Goal: Communication & Community: Participate in discussion

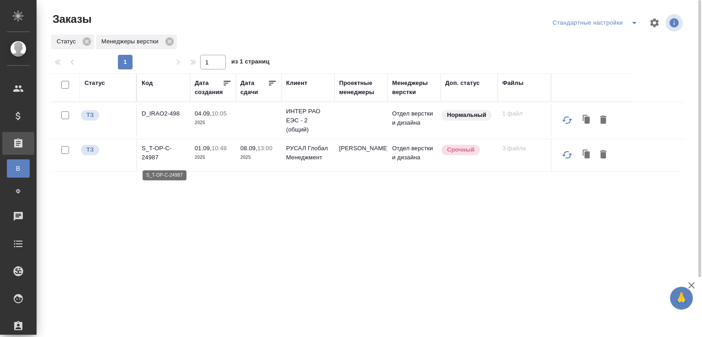
click at [158, 156] on p "S_T-OP-C-24987" at bounding box center [164, 153] width 44 height 18
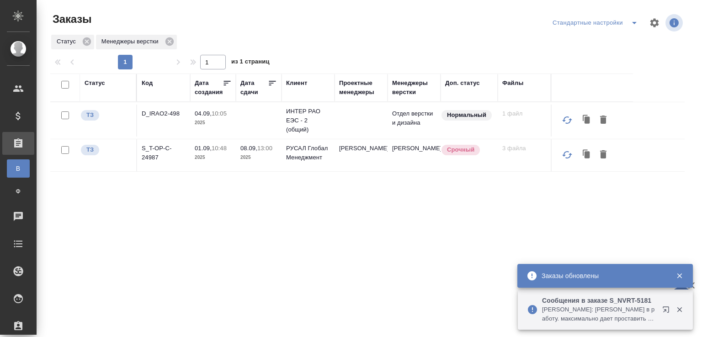
click at [621, 313] on p "Кабаргина Анна: Грабко Мария в работу. максимально дает проставить тера срок на…" at bounding box center [599, 314] width 114 height 18
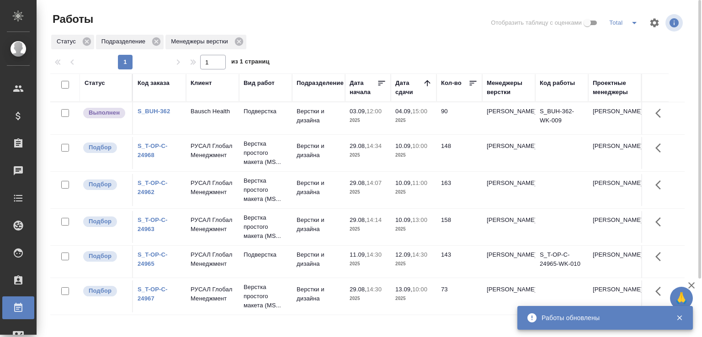
scroll to position [46, 0]
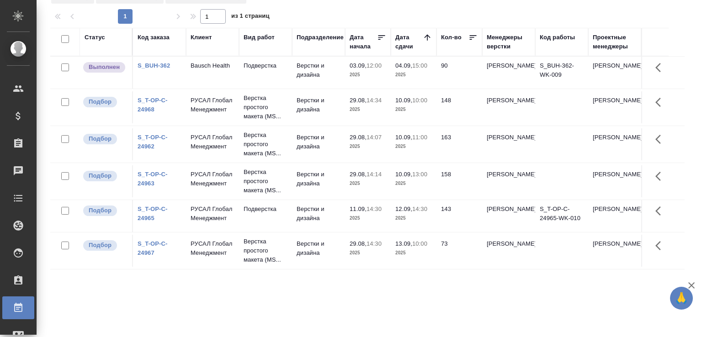
click at [88, 282] on div "Статус Код заказа Клиент Вид работ Подразделение Дата начала Дата сдачи Кол-во …" at bounding box center [367, 192] width 634 height 329
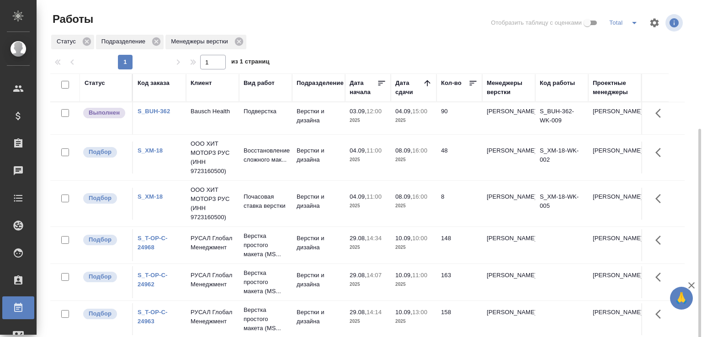
scroll to position [70, 0]
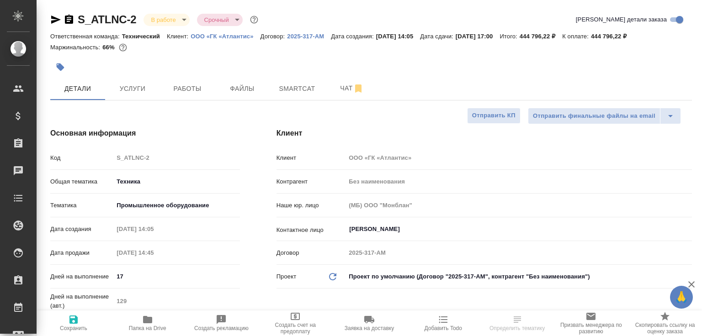
select select "RU"
type textarea "x"
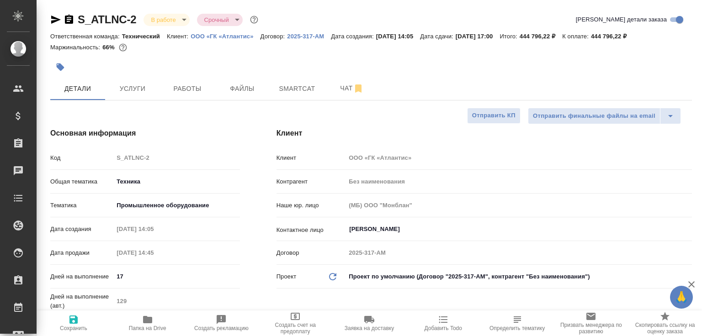
type textarea "x"
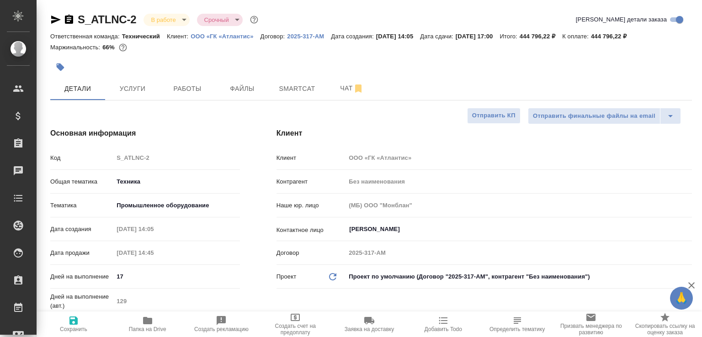
type textarea "x"
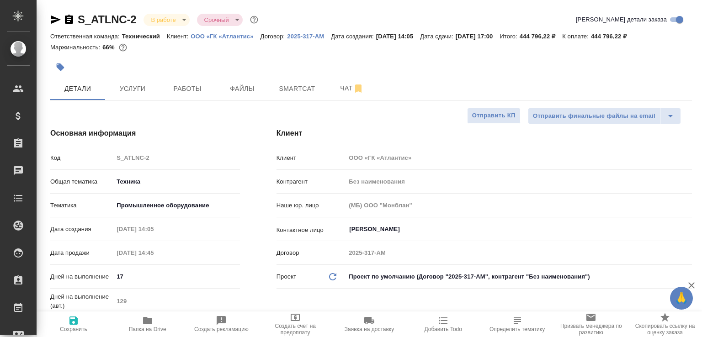
type textarea "x"
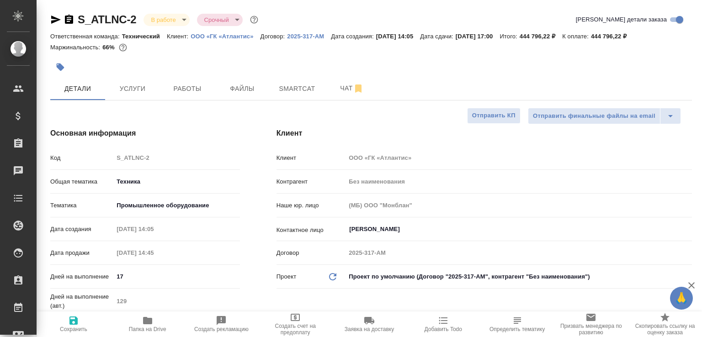
type textarea "x"
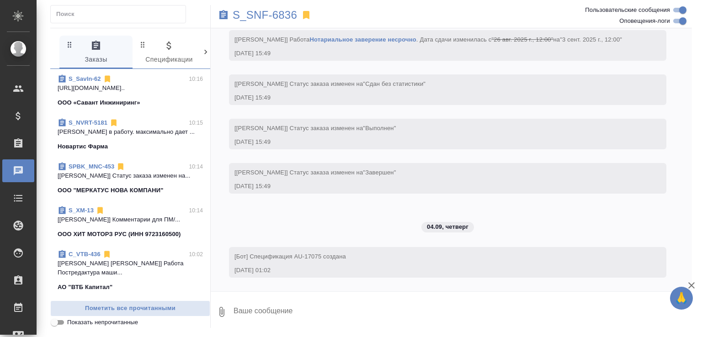
scroll to position [5037, 0]
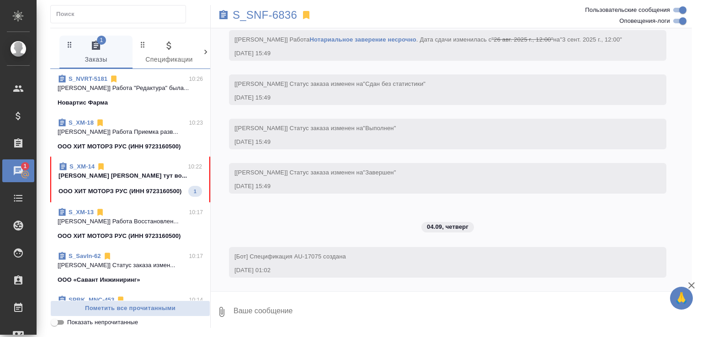
click at [138, 180] on p "[PERSON_NAME] [PERSON_NAME] тут во..." at bounding box center [129, 175] width 143 height 9
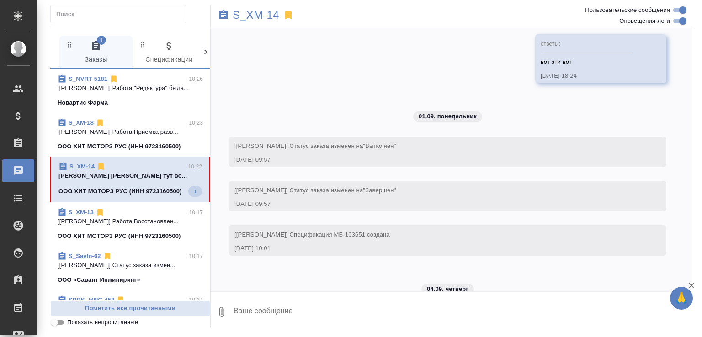
scroll to position [17010, 0]
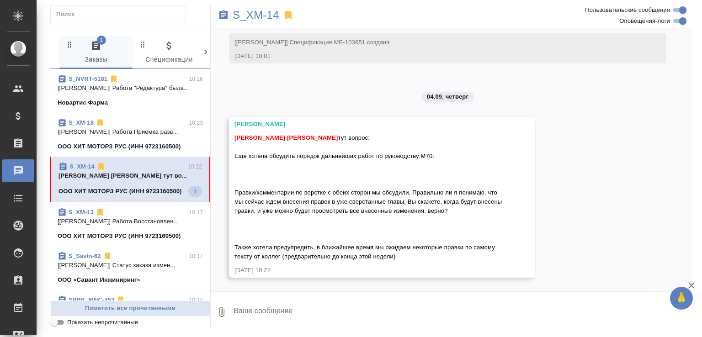
click at [80, 170] on link "S_XM-14" at bounding box center [81, 166] width 25 height 7
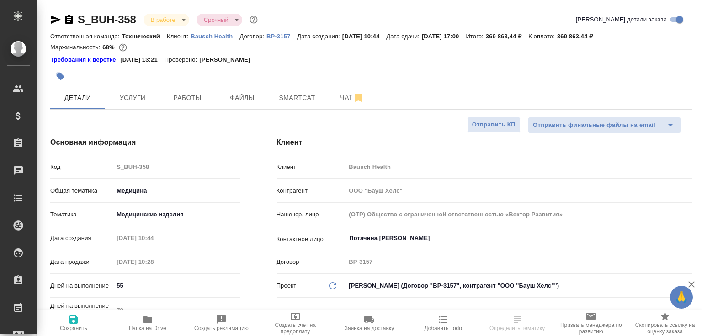
select select "RU"
type textarea "x"
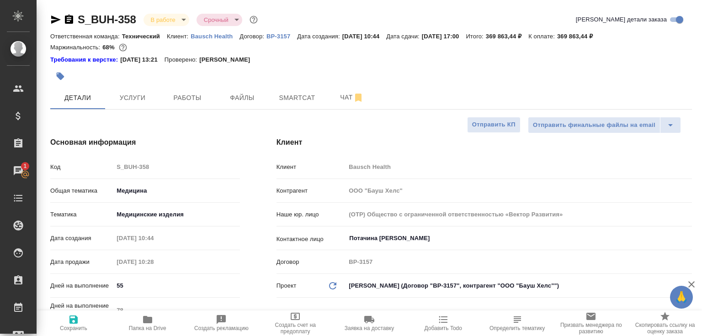
type textarea "x"
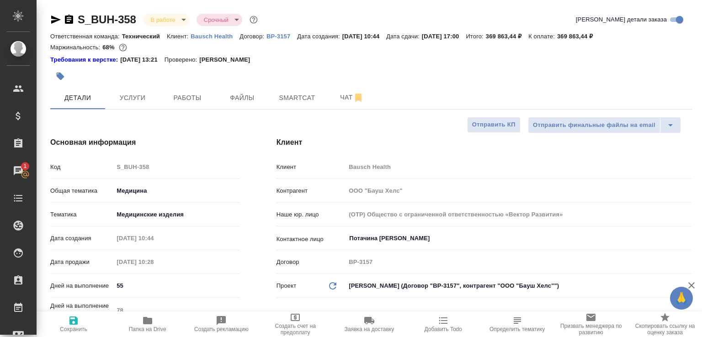
type textarea "x"
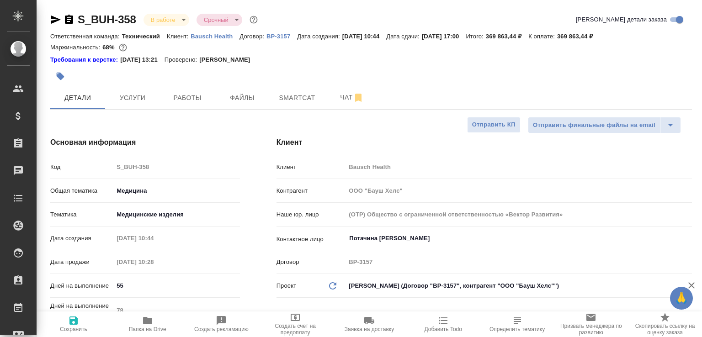
type textarea "x"
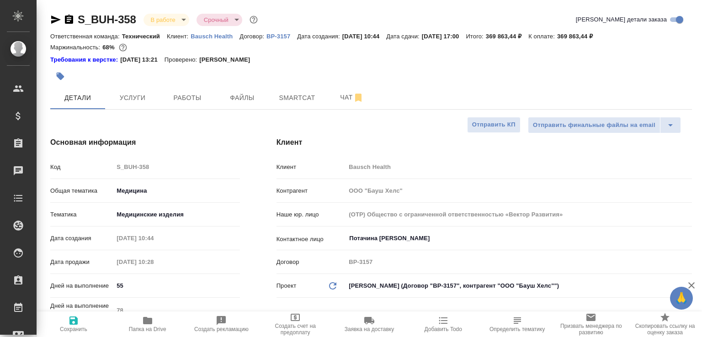
type textarea "x"
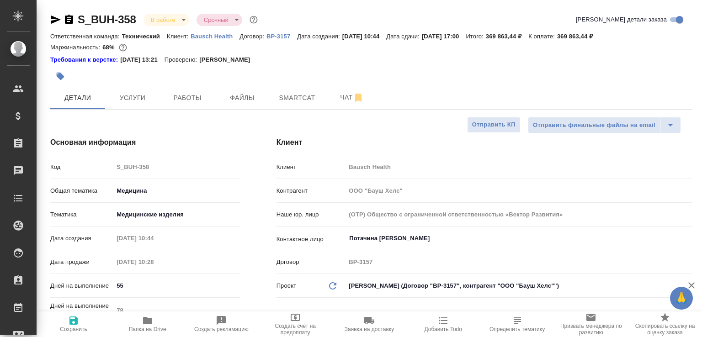
type textarea "x"
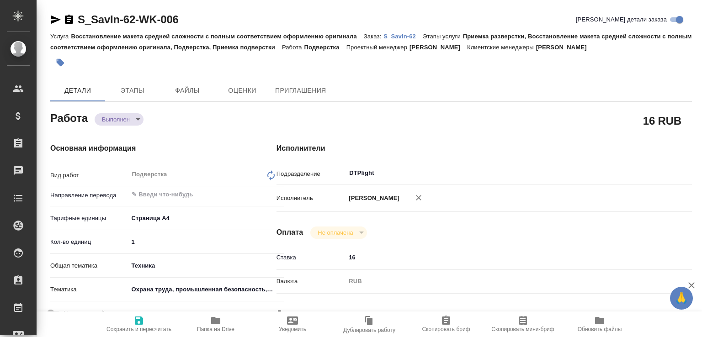
click at [215, 315] on icon "button" at bounding box center [215, 320] width 11 height 11
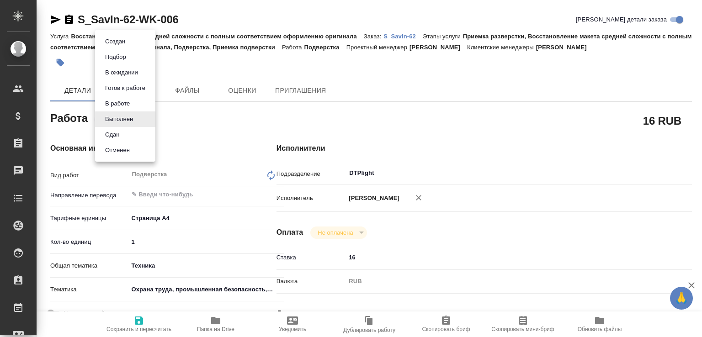
click at [127, 120] on body "🙏 .cls-1 fill:#fff; AWATERA Малофеева Екатерина e.malofeeva Клиенты Спецификаци…" at bounding box center [351, 168] width 702 height 337
click at [116, 132] on button "Сдан" at bounding box center [112, 135] width 20 height 10
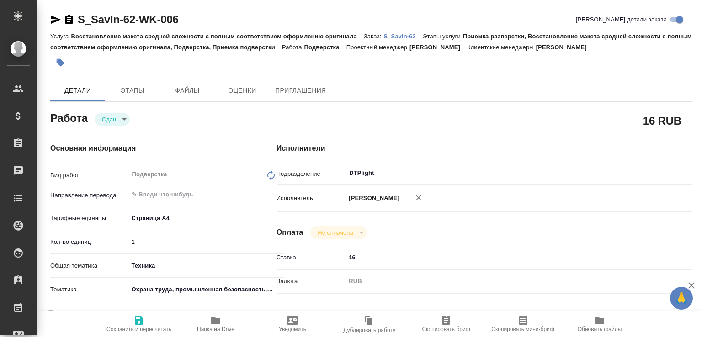
type textarea "x"
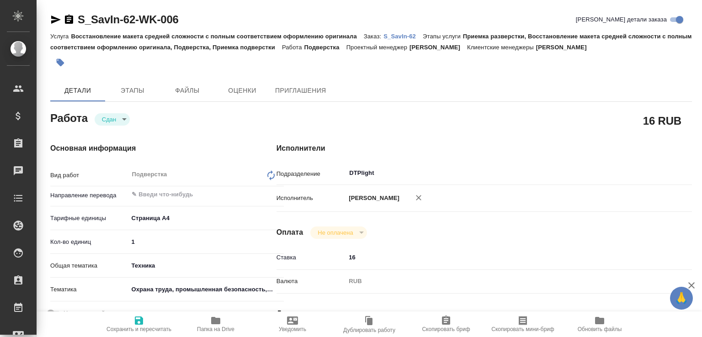
type textarea "x"
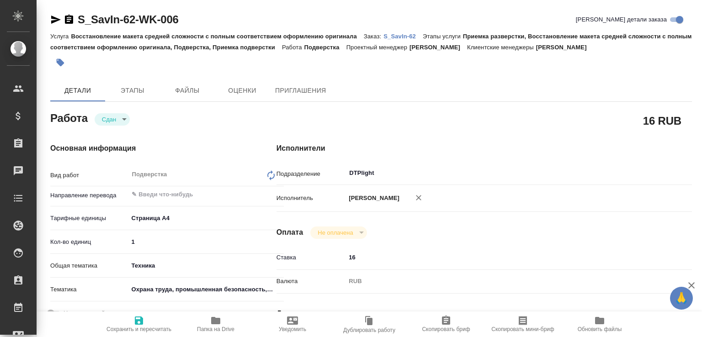
click at [390, 36] on p "S_SavIn-62" at bounding box center [402, 36] width 39 height 7
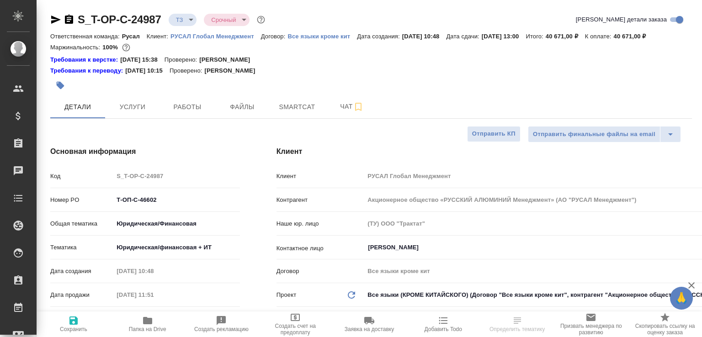
select select "RU"
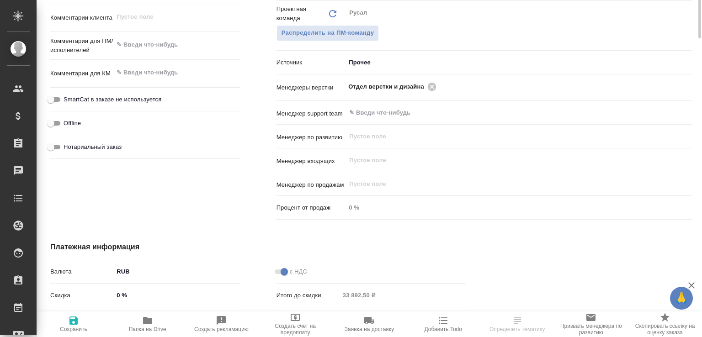
scroll to position [539, 0]
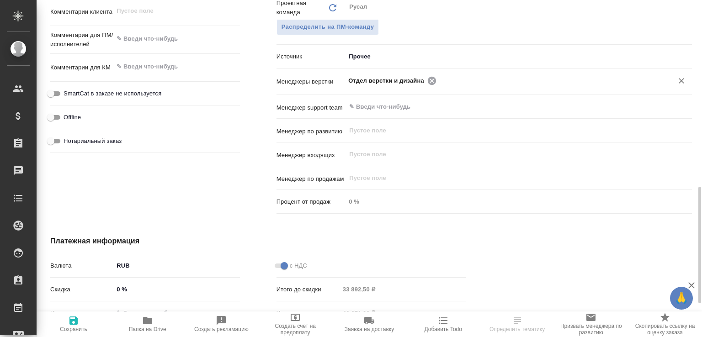
click at [430, 86] on icon at bounding box center [432, 81] width 10 height 10
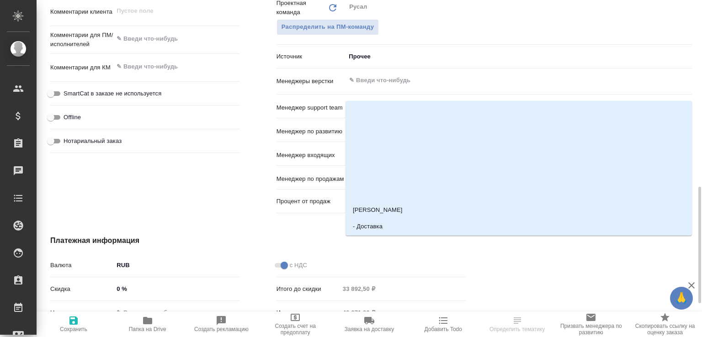
click at [430, 86] on input "text" at bounding box center [503, 80] width 310 height 11
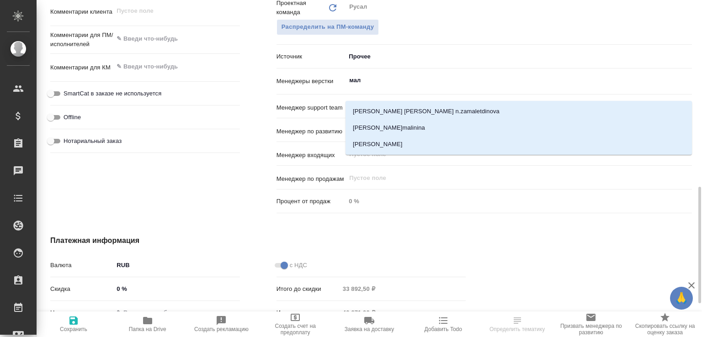
type input "мало"
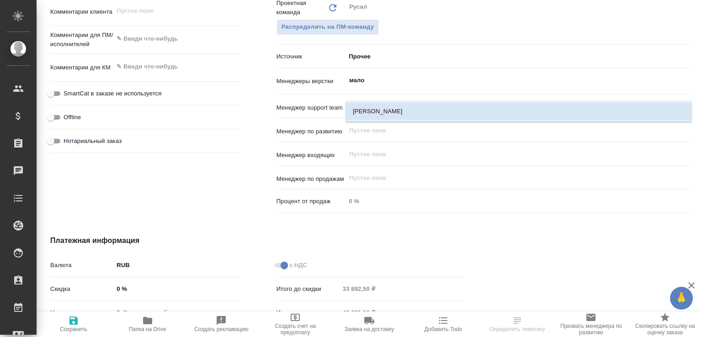
click at [392, 111] on li "[PERSON_NAME]" at bounding box center [518, 111] width 346 height 16
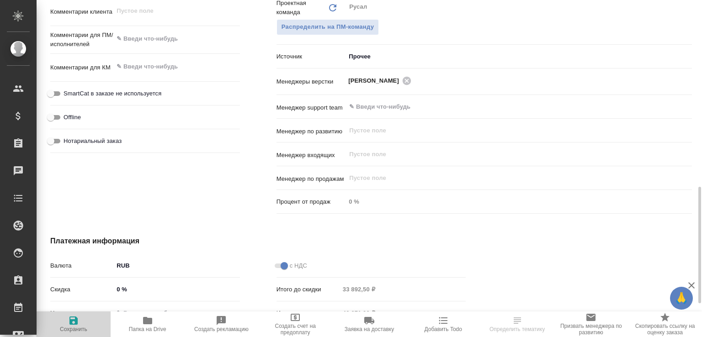
click at [84, 322] on span "Сохранить" at bounding box center [73, 323] width 63 height 17
select select "RU"
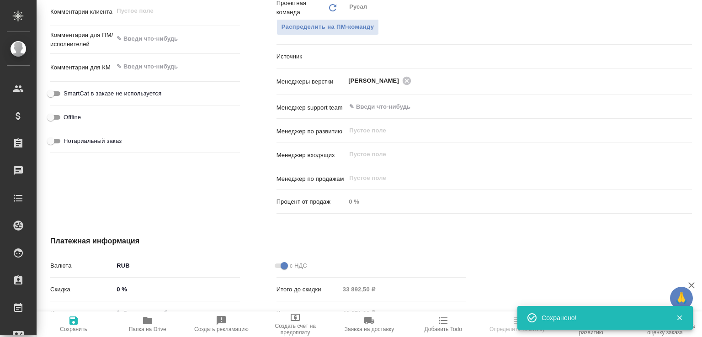
type textarea "x"
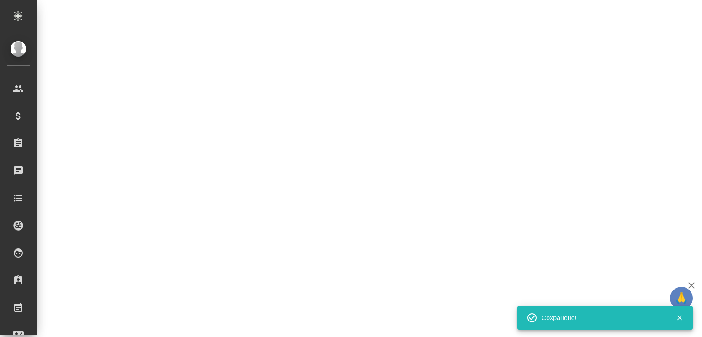
select select "RU"
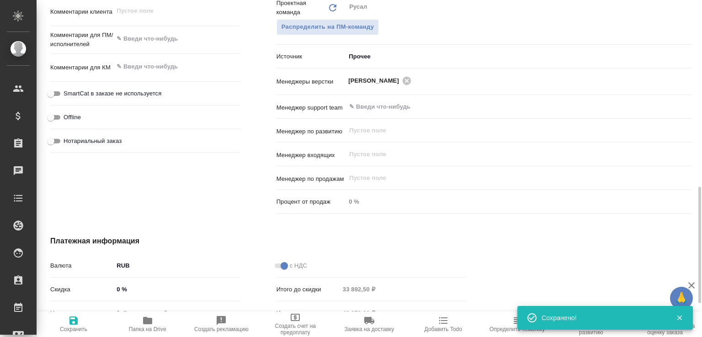
click at [252, 216] on div "Дополнительно Путь на drive /Clients/Т-ОП-С_Русал Глобал Менеджмент/Orders/S_T-…" at bounding box center [145, 51] width 226 height 369
type textarea "x"
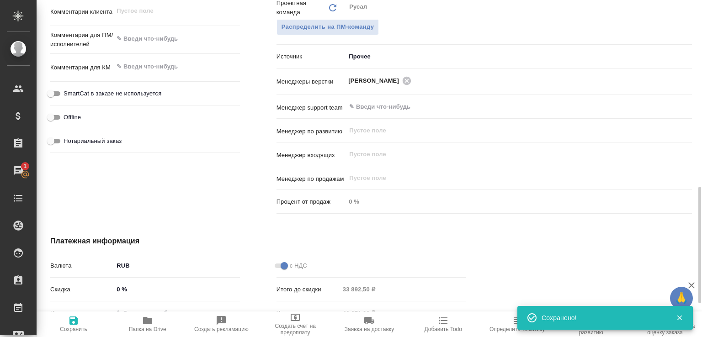
type textarea "x"
click at [148, 321] on icon "button" at bounding box center [147, 320] width 9 height 7
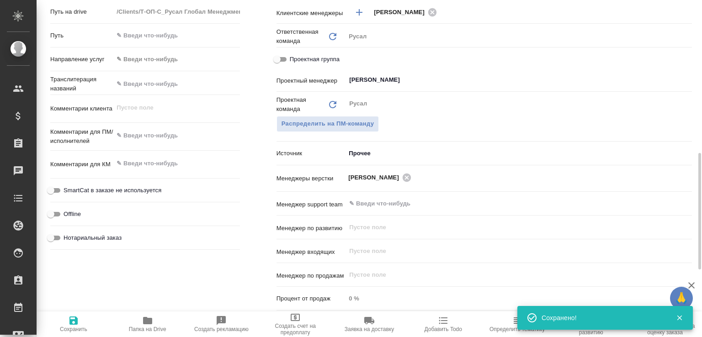
scroll to position [442, 0]
type textarea "x"
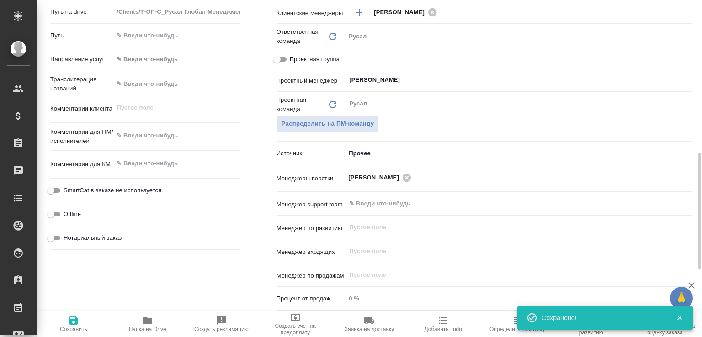
type textarea "x"
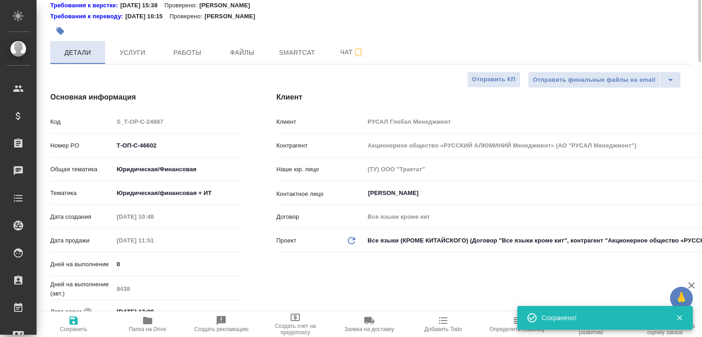
scroll to position [0, 0]
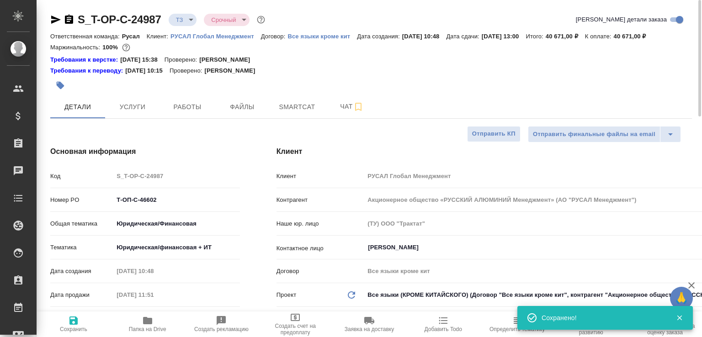
click at [69, 21] on icon "button" at bounding box center [69, 19] width 8 height 9
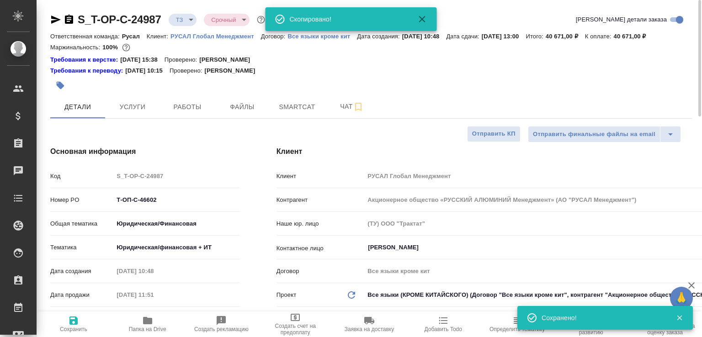
type textarea "x"
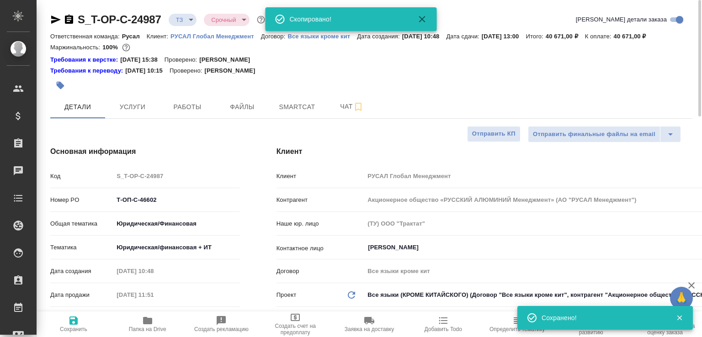
type textarea "x"
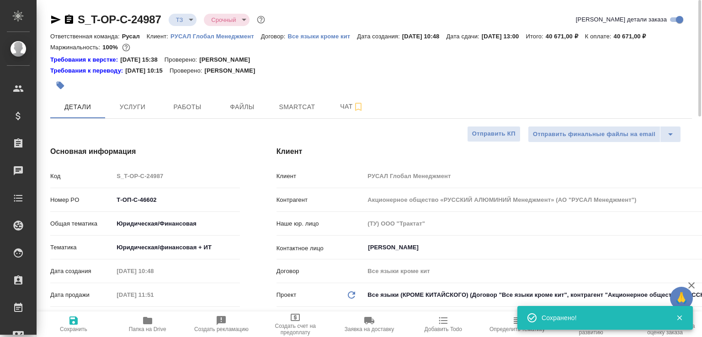
type textarea "x"
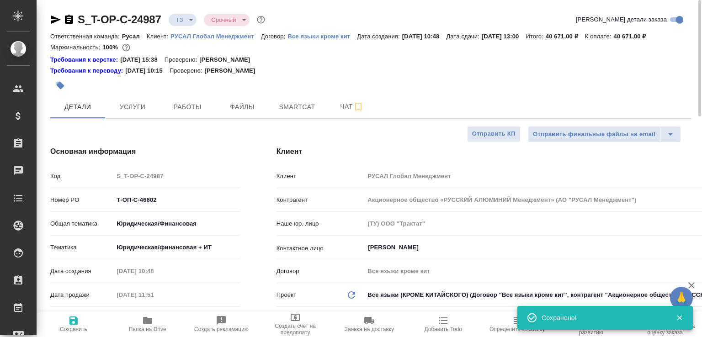
type textarea "x"
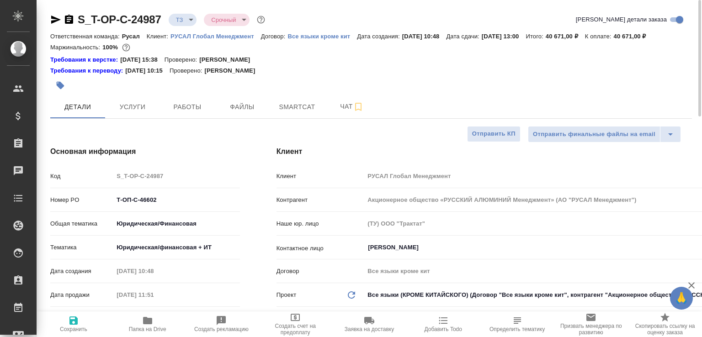
type textarea "x"
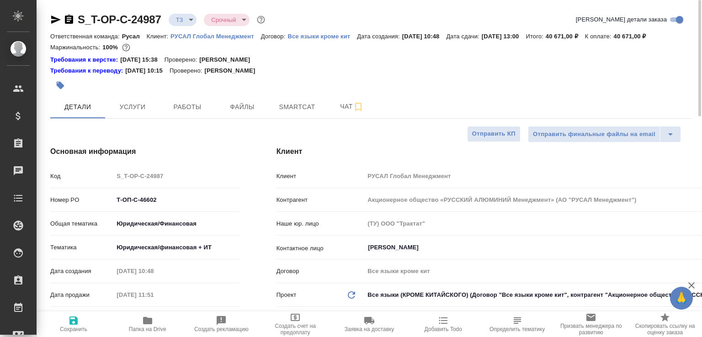
type textarea "x"
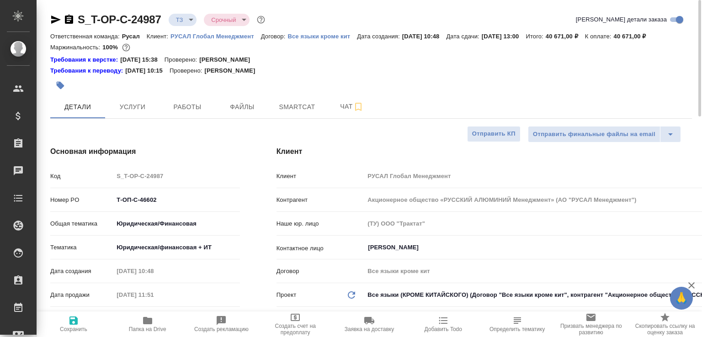
type textarea "x"
click at [68, 18] on icon "button" at bounding box center [69, 19] width 11 height 11
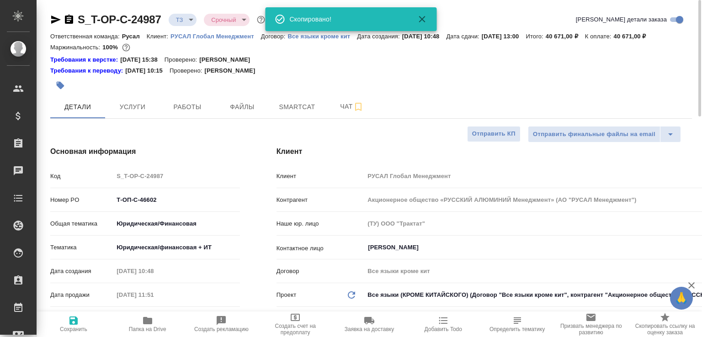
click at [185, 22] on body "🙏 .cls-1 fill:#fff; AWATERA Малофеева Екатерина e.malofeeva Клиенты Спецификаци…" at bounding box center [351, 168] width 702 height 337
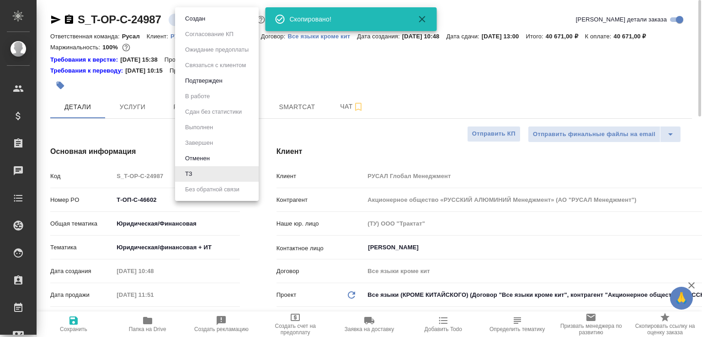
click at [185, 22] on button "Создан" at bounding box center [195, 19] width 26 height 10
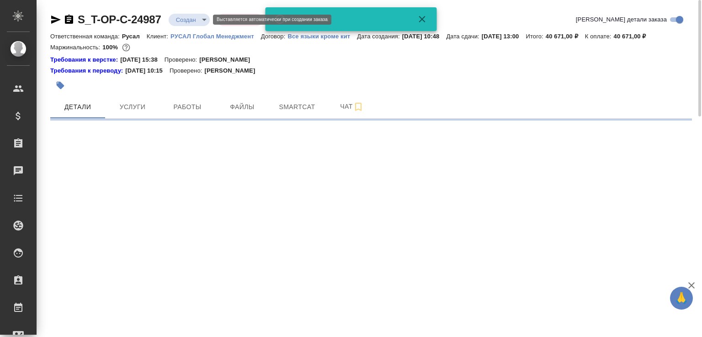
select select "RU"
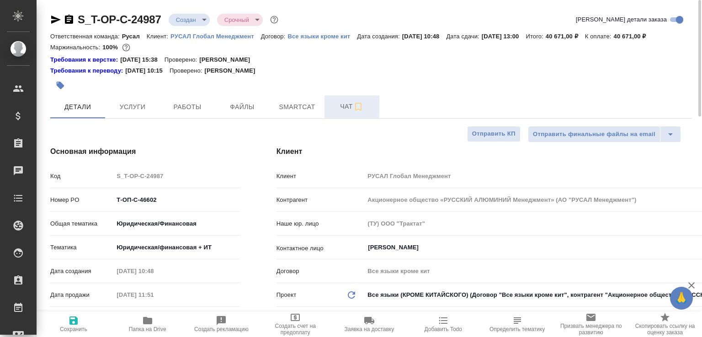
click at [346, 112] on span "Чат" at bounding box center [352, 106] width 44 height 11
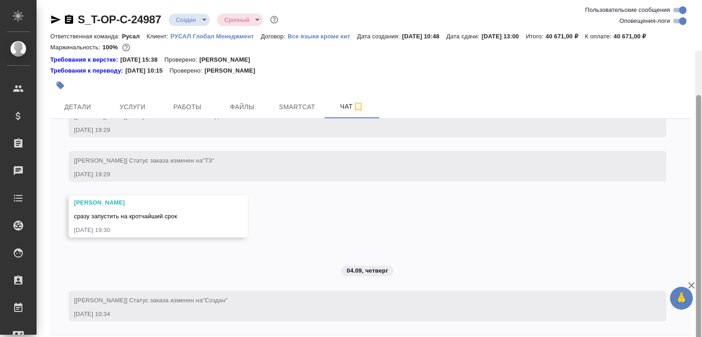
scroll to position [51, 0]
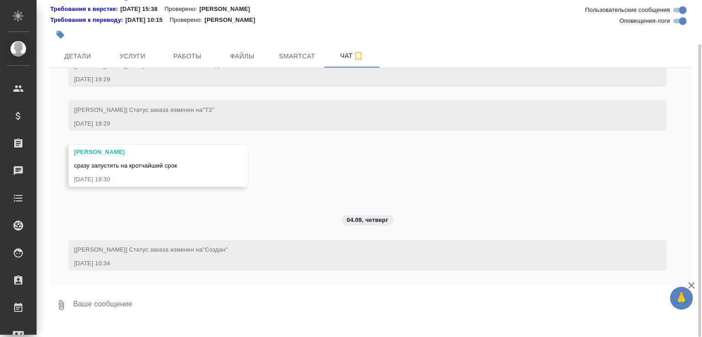
click at [64, 308] on button "0" at bounding box center [61, 305] width 22 height 31
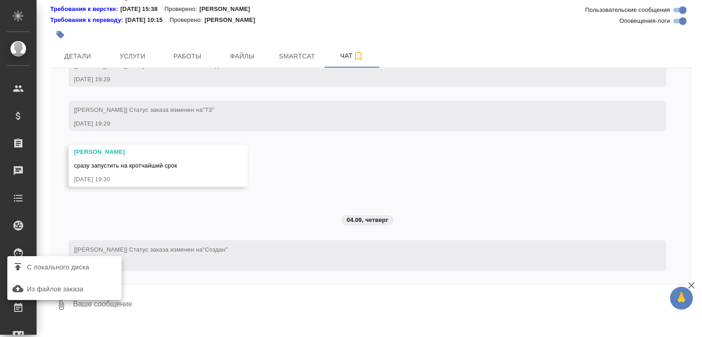
click at [79, 271] on span "С локального диска" at bounding box center [58, 267] width 62 height 11
click at [0, 0] on input "С локального диска" at bounding box center [0, 0] width 0 height 0
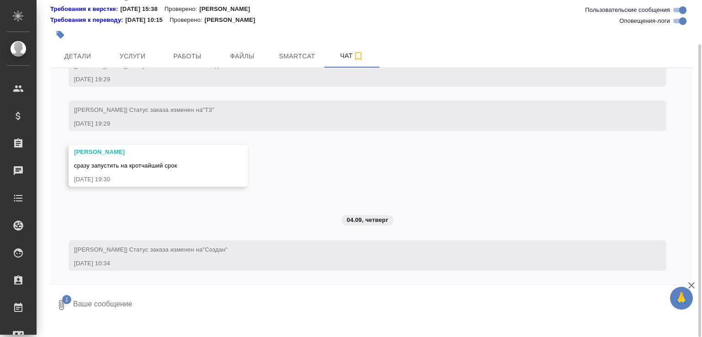
click at [110, 315] on textarea at bounding box center [374, 305] width 605 height 31
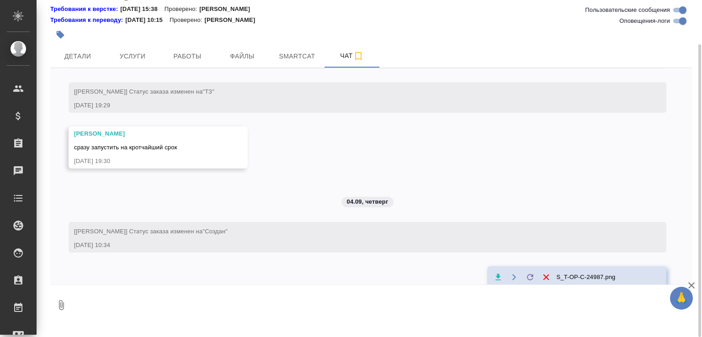
scroll to position [878, 0]
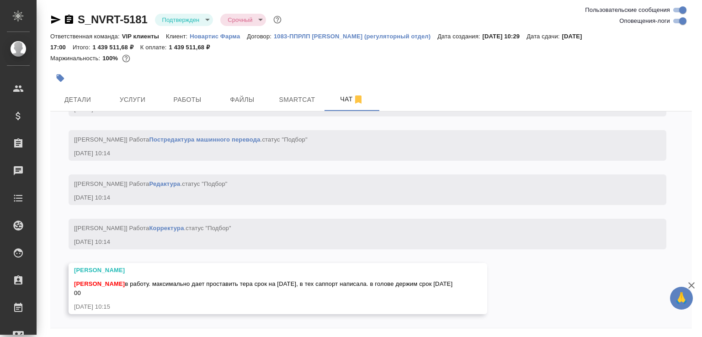
scroll to position [2664, 0]
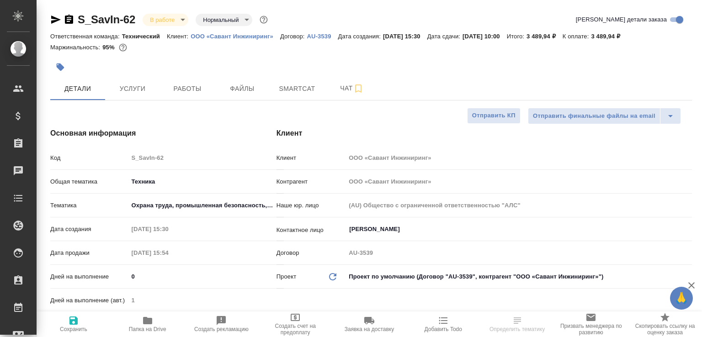
select select "RU"
type textarea "x"
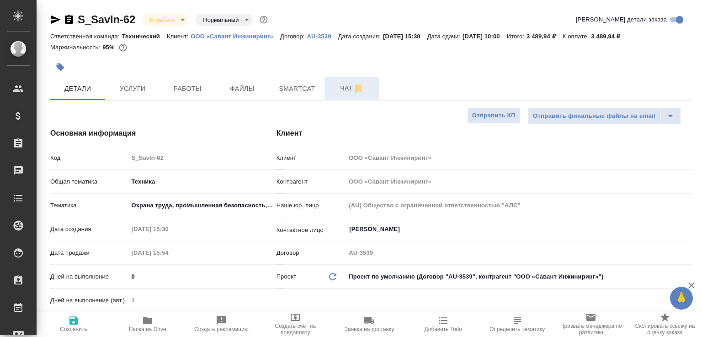
click at [344, 90] on span "Чат" at bounding box center [352, 88] width 44 height 11
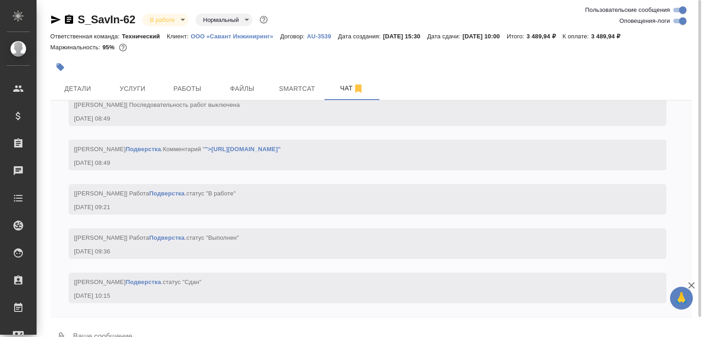
scroll to position [2696, 0]
click at [183, 330] on textarea at bounding box center [382, 337] width 620 height 31
paste textarea "https://drive.awatera.com/apps/files/files/10281084?dir=/Shares/%D0%9E%D0%9E%D0…"
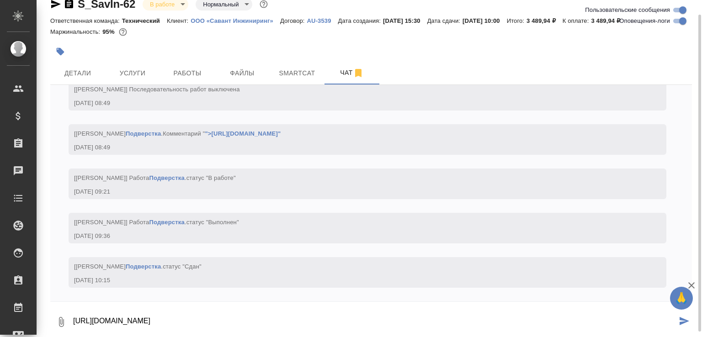
type textarea "https://drive.awatera.com/apps/files/files/10281084?dir=/Shares/%D0%9E%D0%9E%D0…"
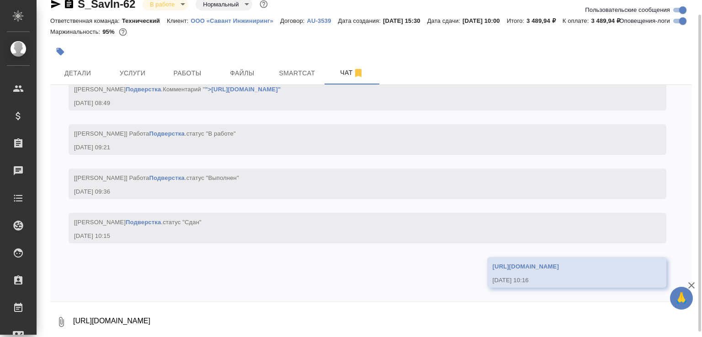
scroll to position [2759, 0]
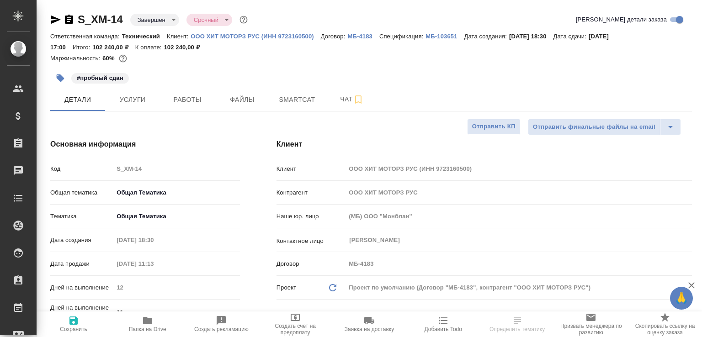
select select "RU"
type textarea "x"
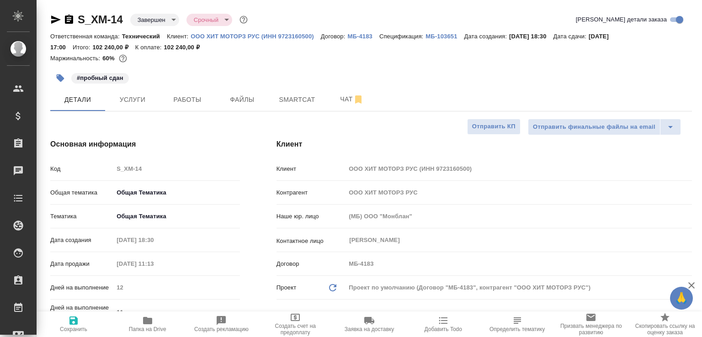
type textarea "x"
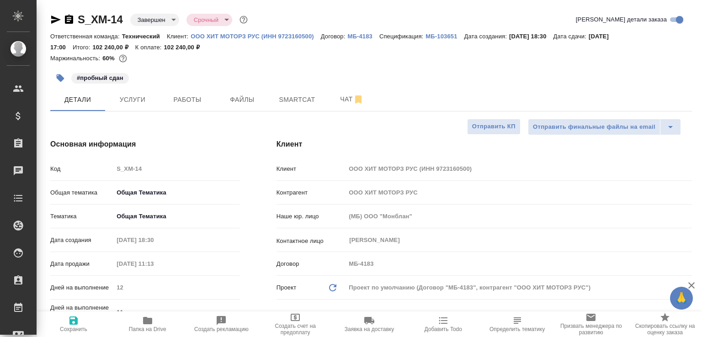
type textarea "x"
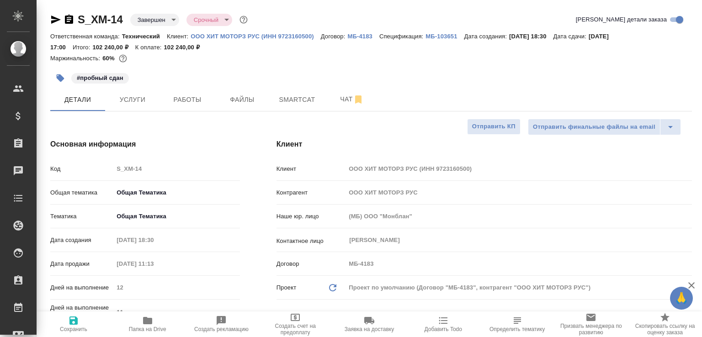
type textarea "x"
click at [329, 99] on button "Чат" at bounding box center [351, 99] width 55 height 23
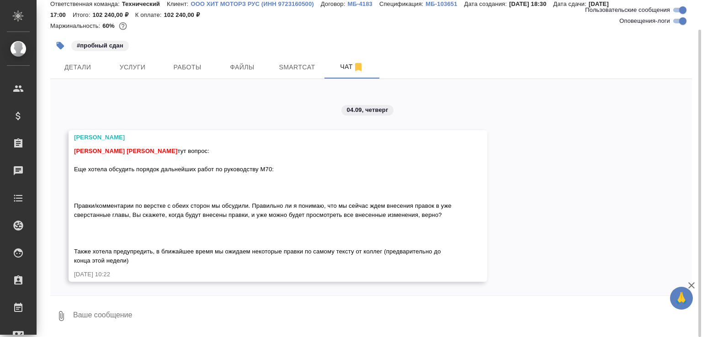
scroll to position [16182, 0]
click at [131, 310] on textarea at bounding box center [382, 316] width 620 height 31
click at [207, 308] on textarea at bounding box center [382, 316] width 620 height 31
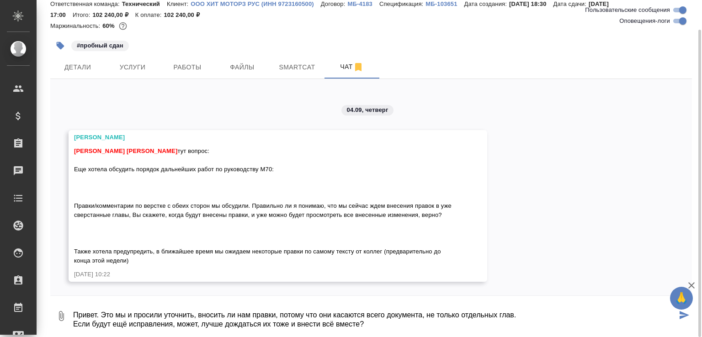
type textarea "Привет. Это мы и просили уточнить, вносить ли нам правки, потому что они касают…"
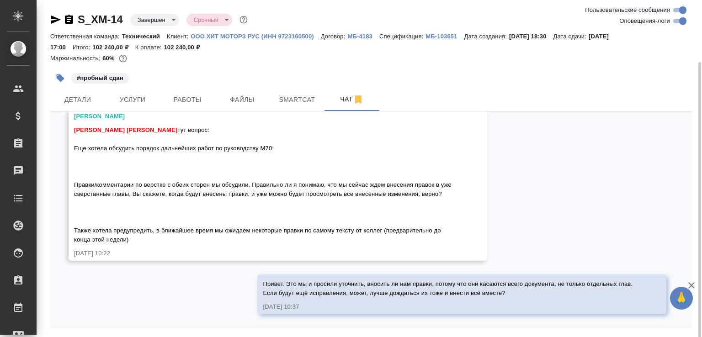
scroll to position [32, 0]
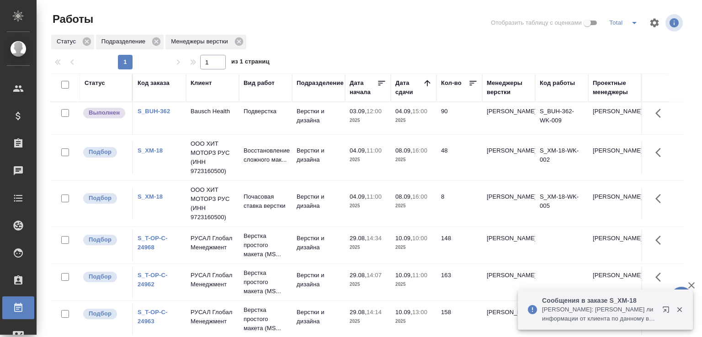
click at [570, 310] on p "[PERSON_NAME]: [PERSON_NAME] ли информации от клиента по данному вопросу: [PERS…" at bounding box center [599, 314] width 114 height 18
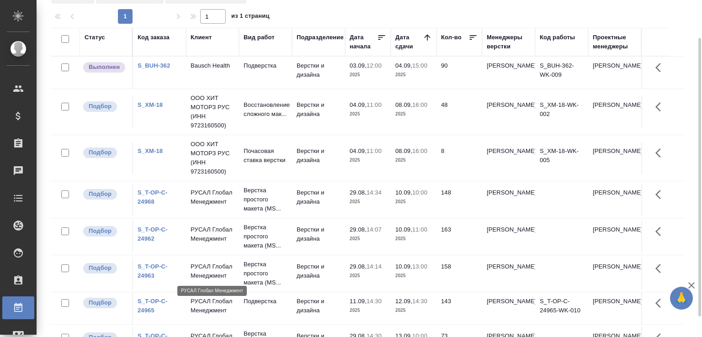
scroll to position [87, 0]
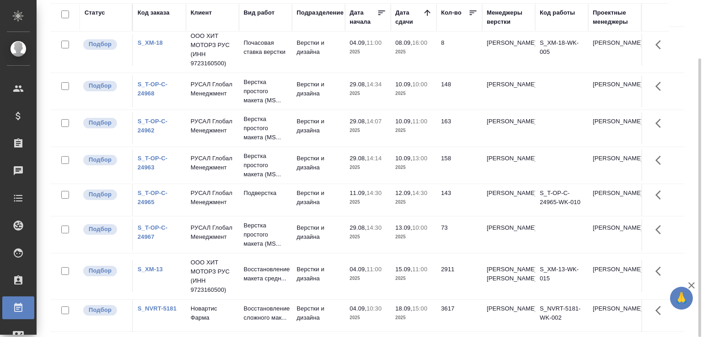
click at [159, 266] on link "S_XM-13" at bounding box center [150, 269] width 25 height 7
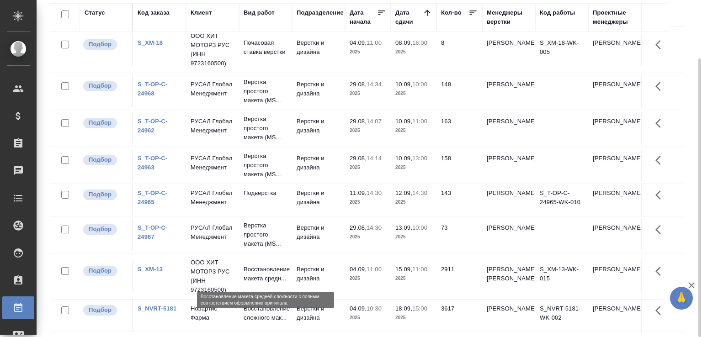
click at [287, 265] on p "Восстановление макета средн..." at bounding box center [266, 274] width 44 height 18
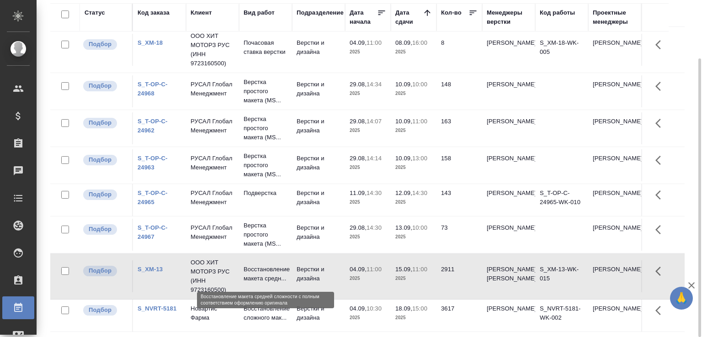
click at [287, 265] on p "Восстановление макета средн..." at bounding box center [266, 274] width 44 height 18
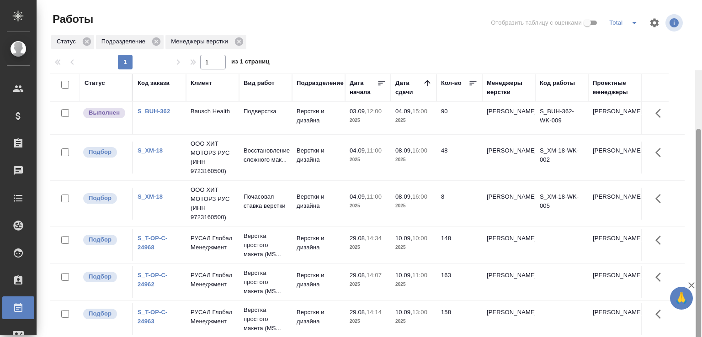
scroll to position [70, 0]
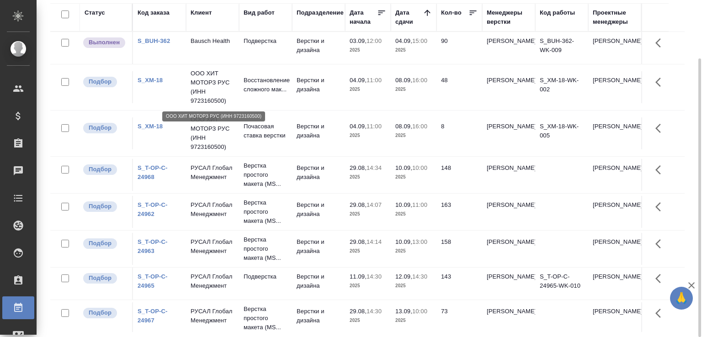
click at [234, 90] on p "ООО ХИТ МОТОРЗ РУС (ИНН 9723160500)" at bounding box center [213, 87] width 44 height 37
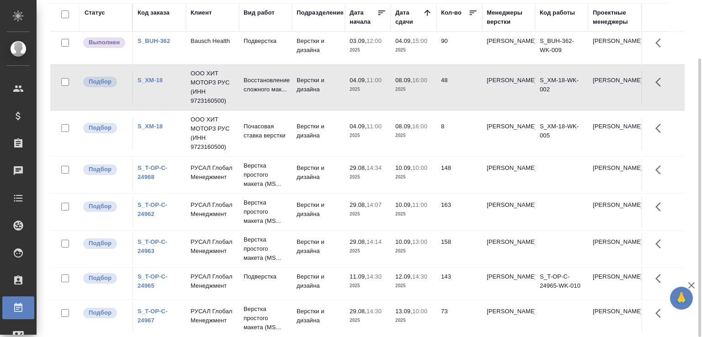
scroll to position [87, 0]
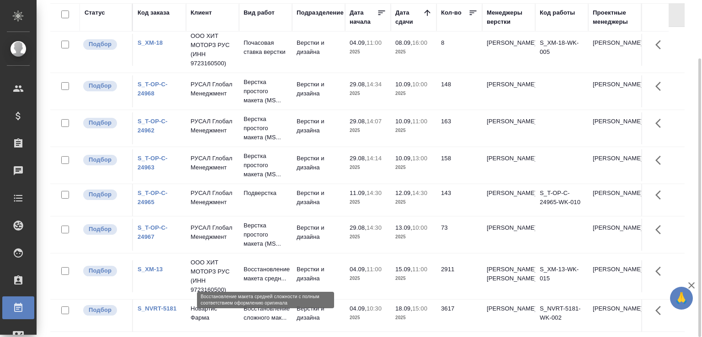
click at [280, 265] on p "Восстановление макета средн..." at bounding box center [266, 274] width 44 height 18
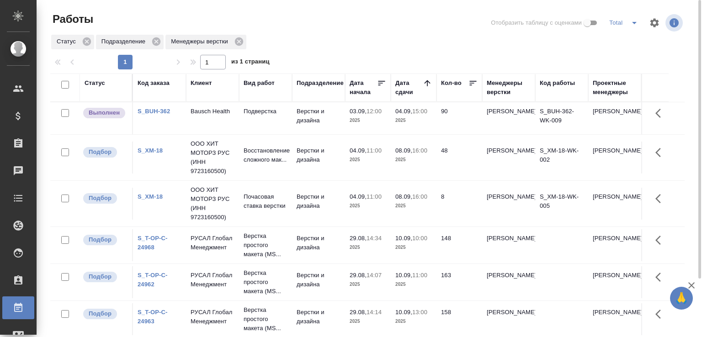
scroll to position [70, 0]
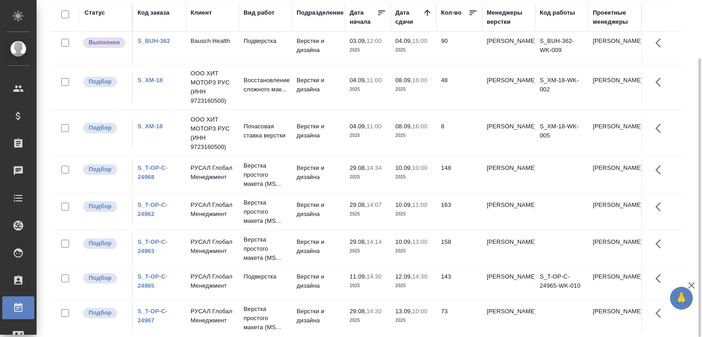
click at [690, 179] on div "Статус Код заказа Клиент Вид работ Подразделение Дата начала Дата сдачи Кол-во …" at bounding box center [371, 167] width 642 height 329
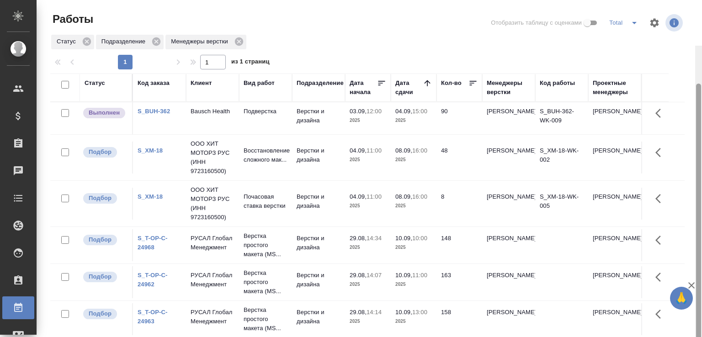
scroll to position [46, 0]
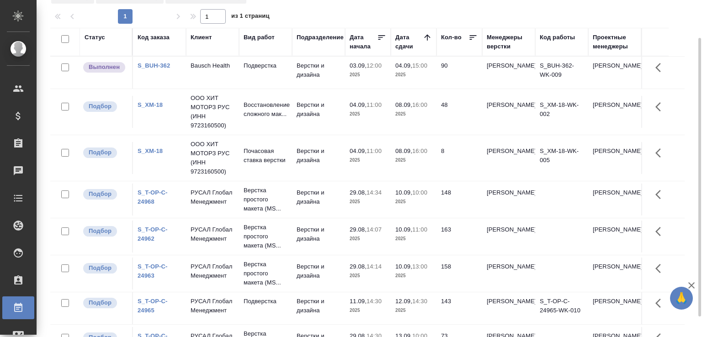
click at [274, 74] on td "Подверстка" at bounding box center [265, 73] width 53 height 32
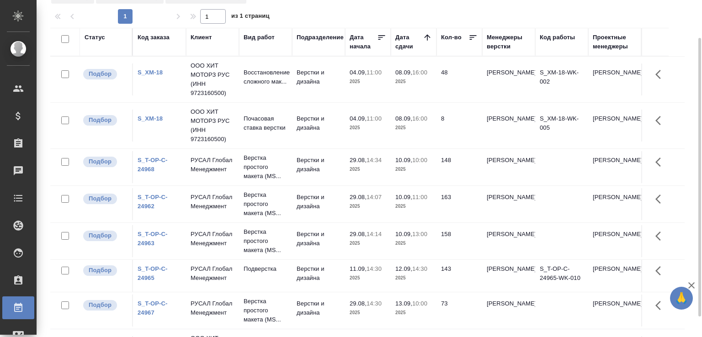
click at [692, 217] on div "Работы Отобразить таблицу с оценками Total Статус Подразделение Менеджеры верст…" at bounding box center [371, 158] width 652 height 408
click at [316, 15] on div "1 1 из 1 страниц" at bounding box center [371, 16] width 642 height 15
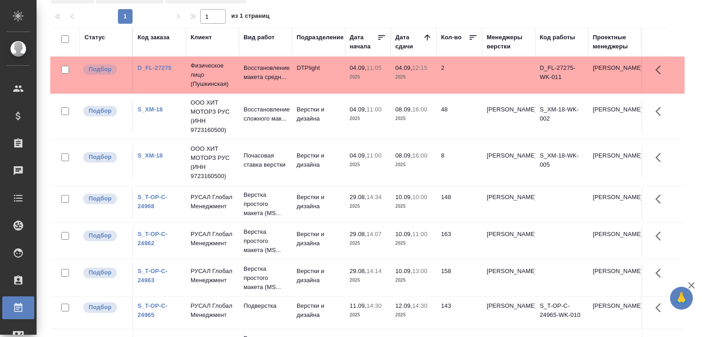
click at [329, 6] on div at bounding box center [371, 7] width 642 height 5
click at [334, 8] on div at bounding box center [371, 7] width 642 height 5
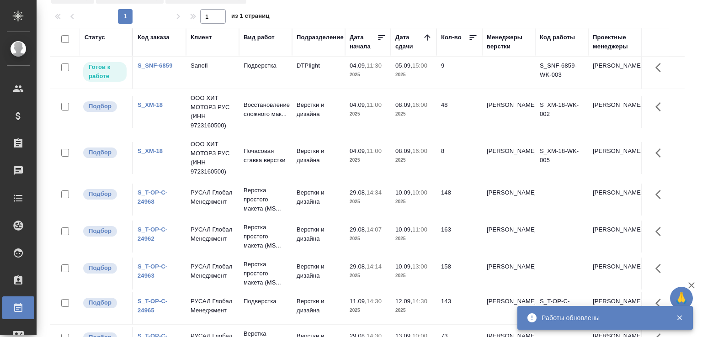
click at [338, 15] on div "1 1 из 1 страниц" at bounding box center [371, 16] width 642 height 15
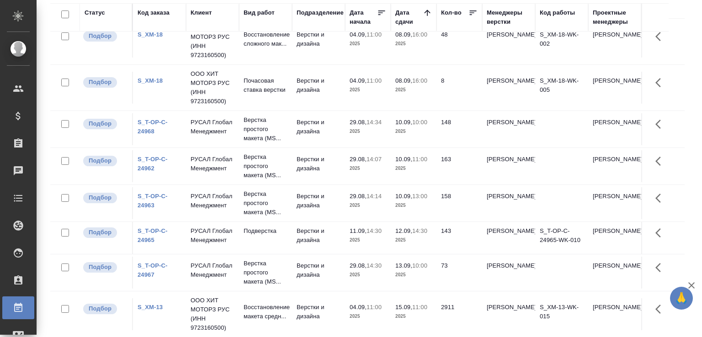
scroll to position [0, 0]
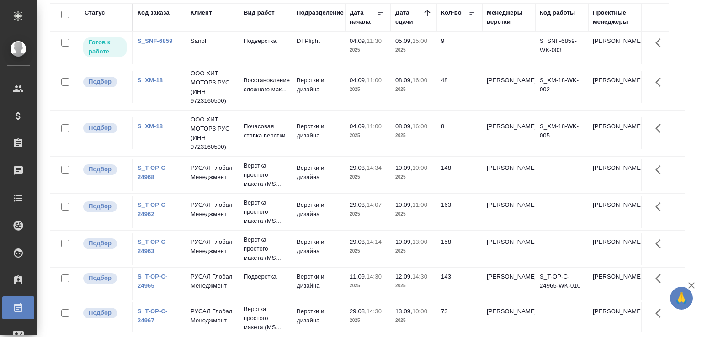
click at [684, 96] on div "Статус Код заказа Клиент Вид работ Подразделение Дата начала Дата сдачи Кол-во …" at bounding box center [371, 167] width 642 height 329
click at [680, 75] on div "Статус Код заказа Клиент Вид работ Подразделение Дата начала Дата сдачи Кол-во …" at bounding box center [371, 167] width 642 height 329
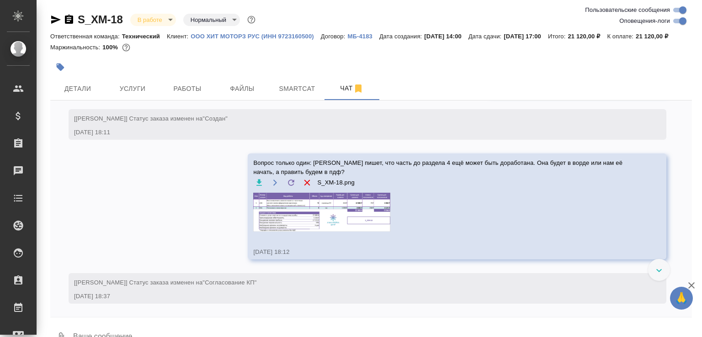
scroll to position [523, 0]
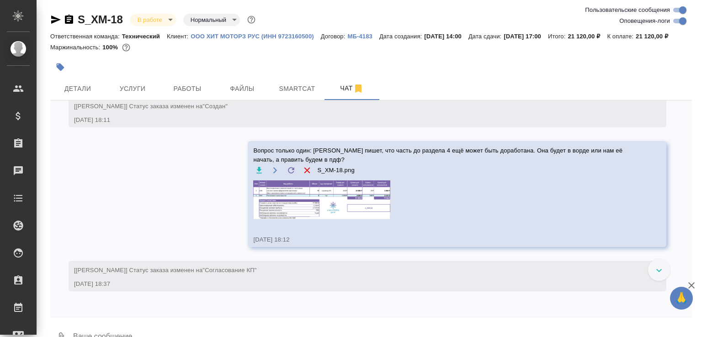
click at [349, 202] on img at bounding box center [321, 199] width 137 height 39
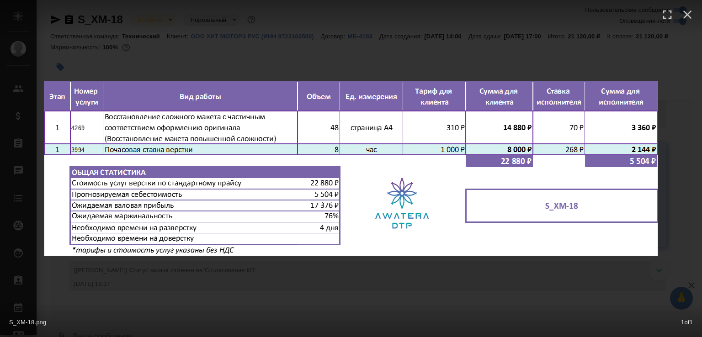
click at [331, 311] on div "S_XM-18.png 1 of 1" at bounding box center [351, 320] width 702 height 34
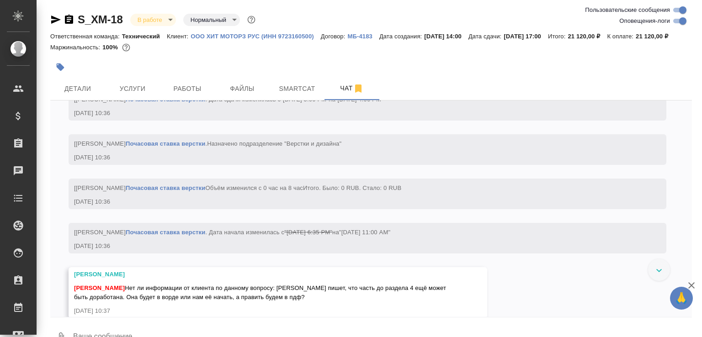
scroll to position [1450, 0]
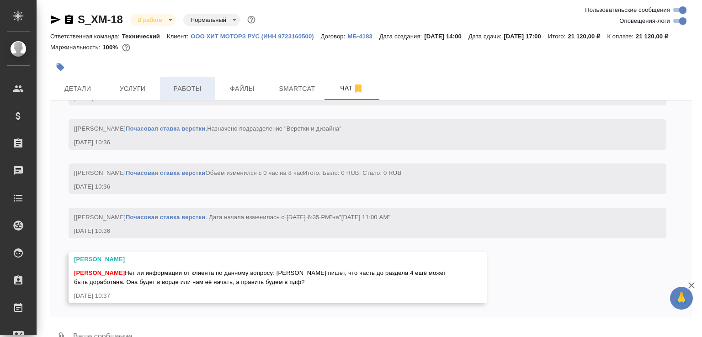
click at [192, 93] on button "Работы" at bounding box center [187, 88] width 55 height 23
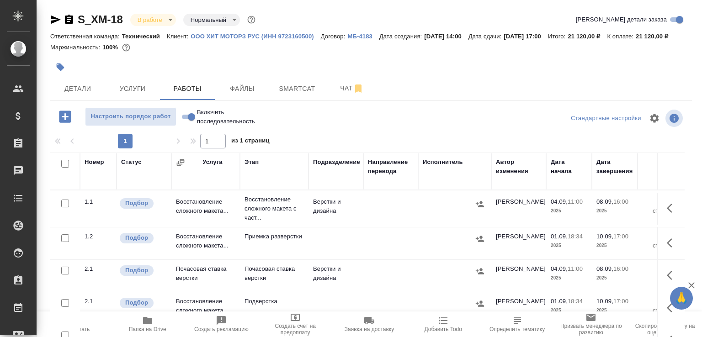
click at [191, 122] on input "Включить последовательность" at bounding box center [191, 116] width 33 height 11
checkbox input "true"
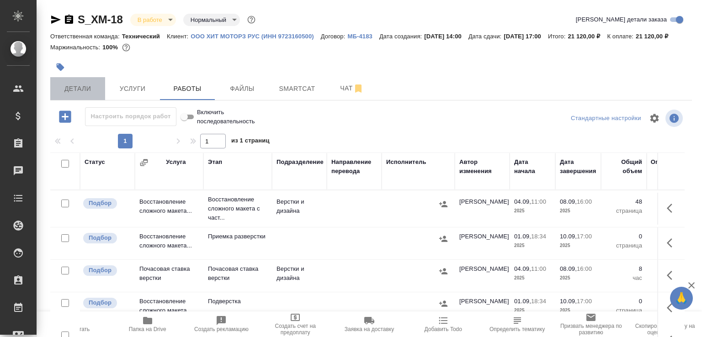
click at [101, 98] on button "Детали" at bounding box center [77, 88] width 55 height 23
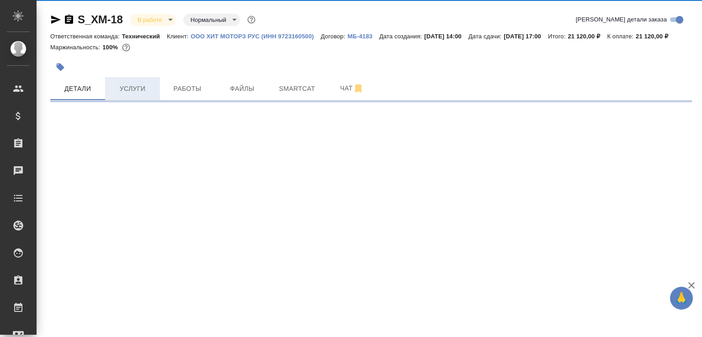
select select "RU"
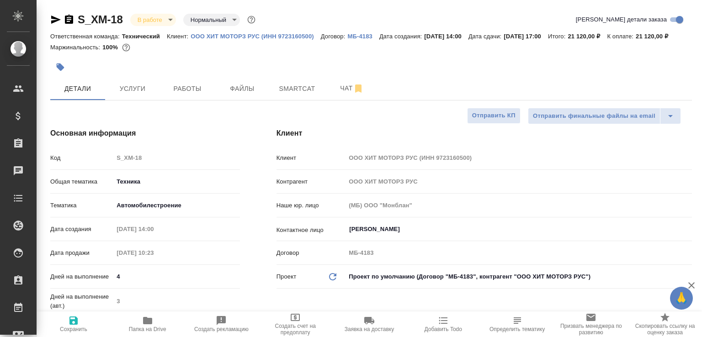
type textarea "x"
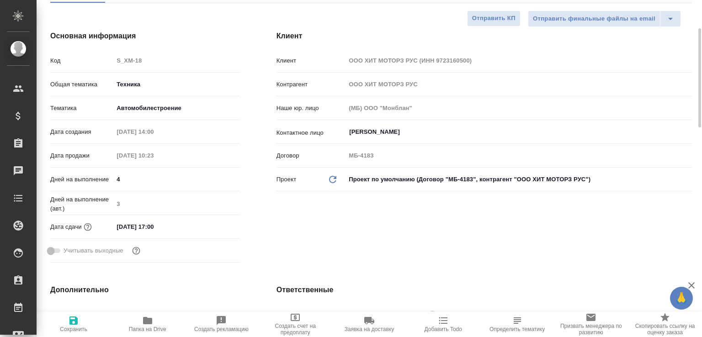
scroll to position [390, 0]
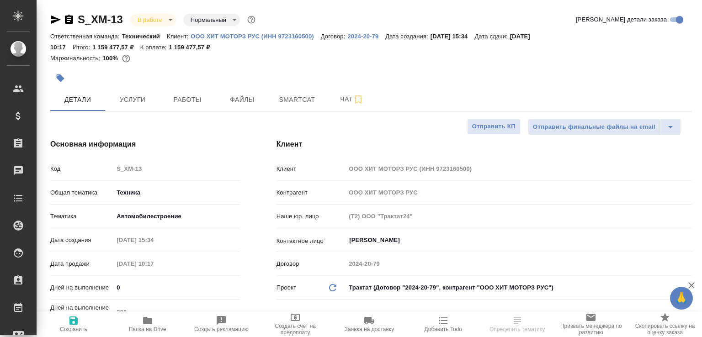
select select "RU"
drag, startPoint x: 339, startPoint y: 100, endPoint x: 451, endPoint y: 101, distance: 112.0
click at [339, 99] on span "Чат" at bounding box center [352, 99] width 44 height 11
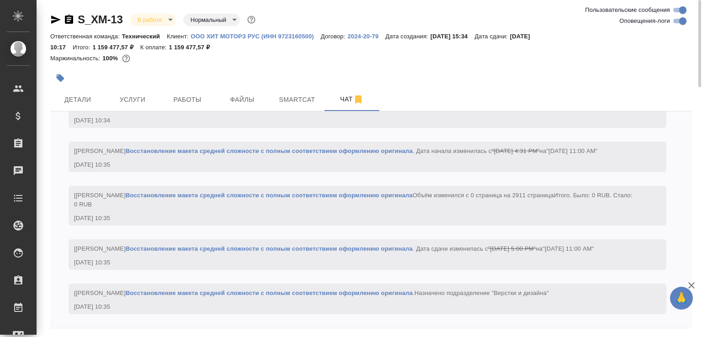
click at [684, 22] on input "Оповещения-логи" at bounding box center [682, 21] width 33 height 11
checkbox input "false"
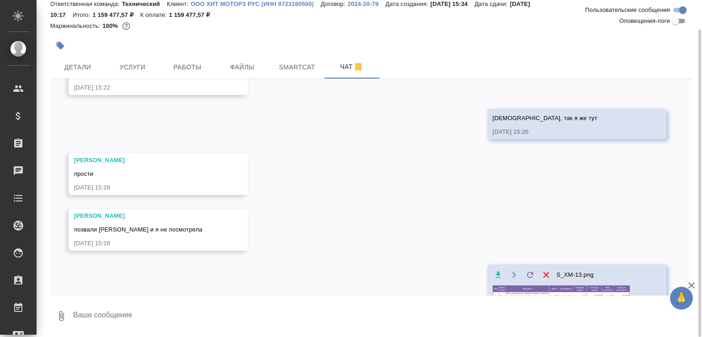
scroll to position [399, 0]
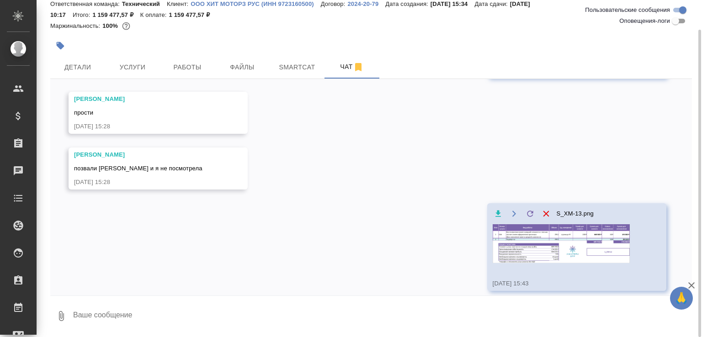
click at [515, 228] on img at bounding box center [561, 243] width 137 height 39
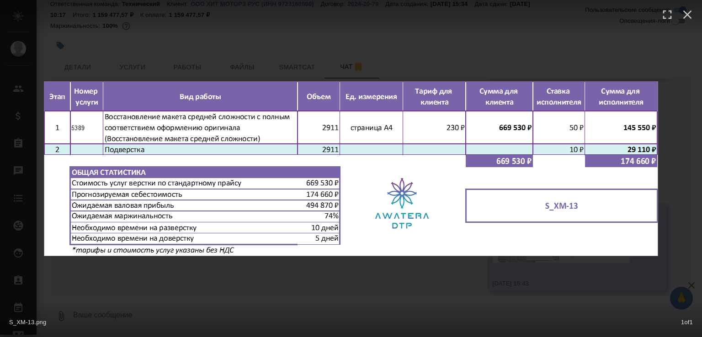
click at [422, 282] on div "S_XM-13.png 1 of 1" at bounding box center [351, 168] width 702 height 337
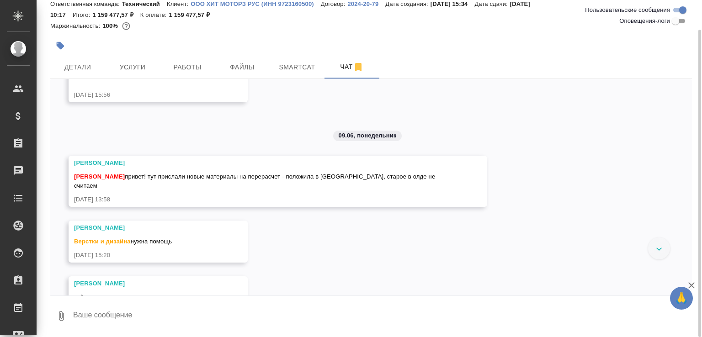
scroll to position [0, 0]
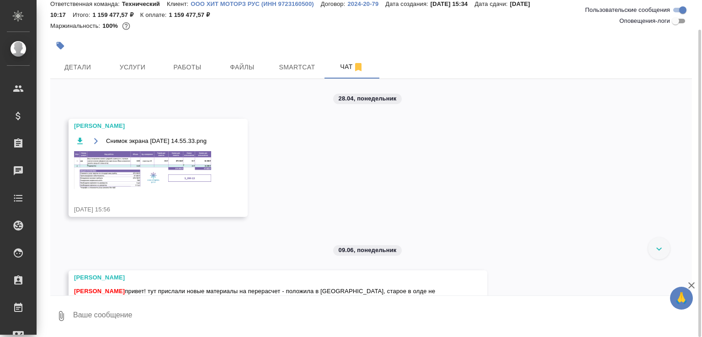
click at [188, 182] on img at bounding box center [142, 170] width 137 height 38
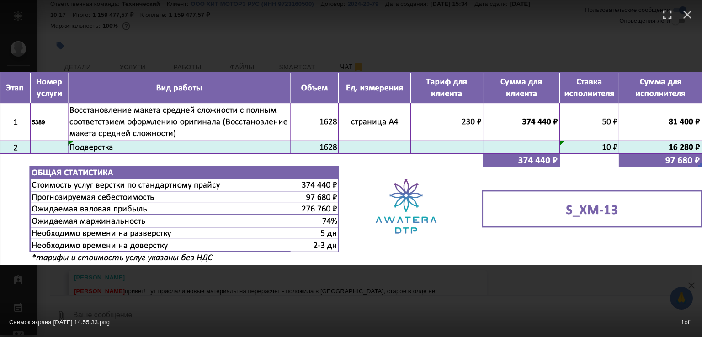
click at [235, 285] on div "Снимок экрана 2025-04-28 в 14.55.33.png 1 of 1" at bounding box center [351, 168] width 702 height 337
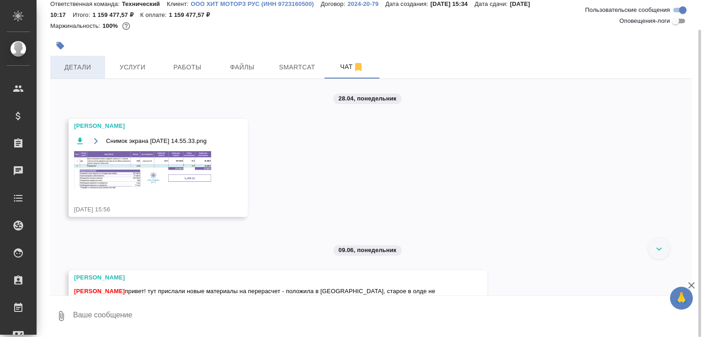
click at [94, 76] on button "Детали" at bounding box center [77, 67] width 55 height 23
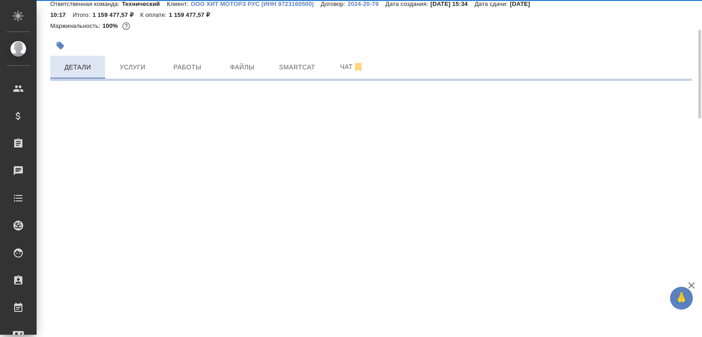
select select "RU"
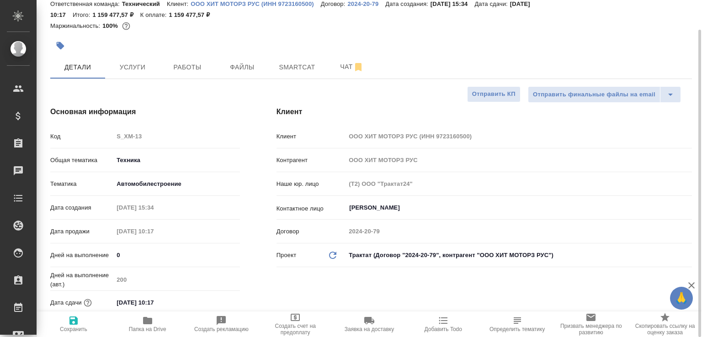
type textarea "x"
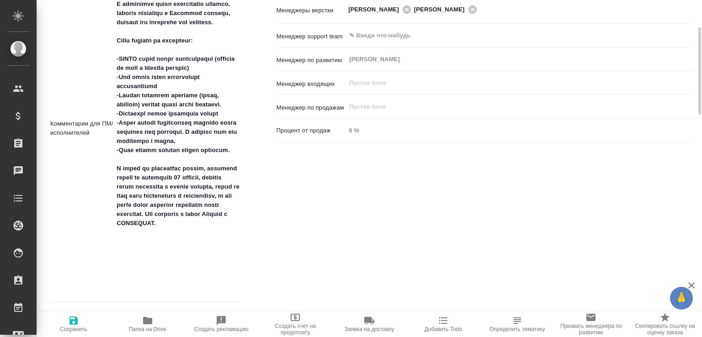
scroll to position [482, 0]
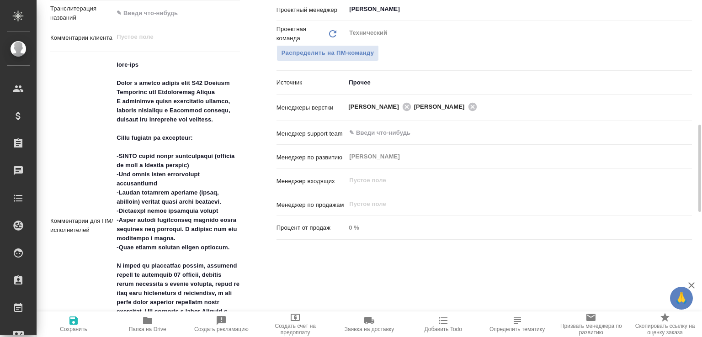
click at [155, 324] on span "Папка на Drive" at bounding box center [147, 323] width 63 height 17
type textarea "x"
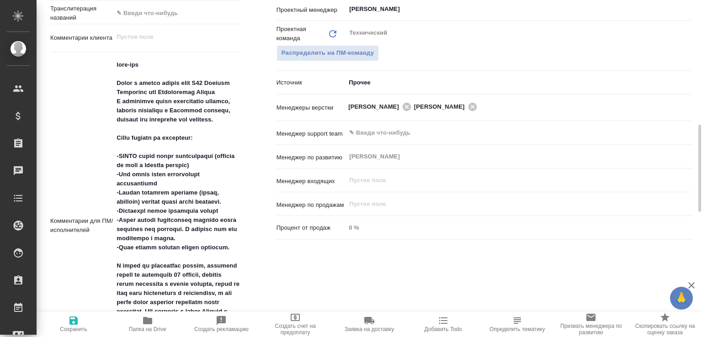
type textarea "x"
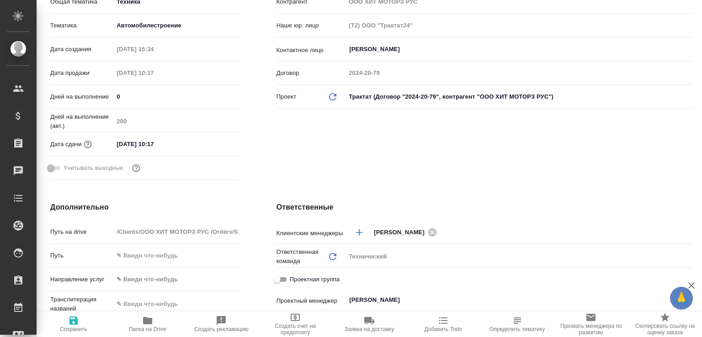
scroll to position [0, 0]
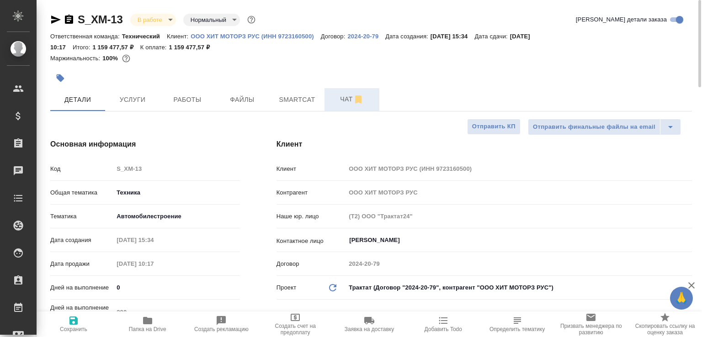
click at [336, 104] on span "Чат" at bounding box center [352, 99] width 44 height 11
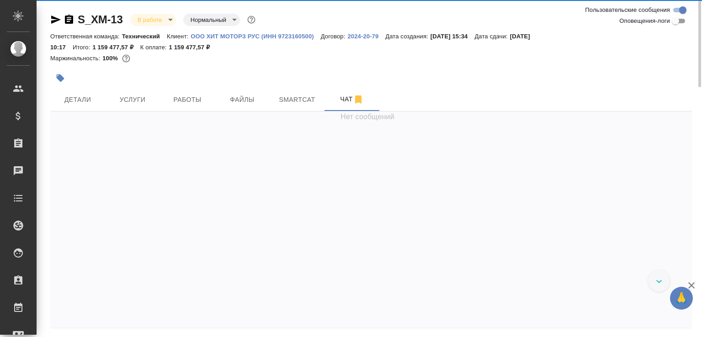
scroll to position [399, 0]
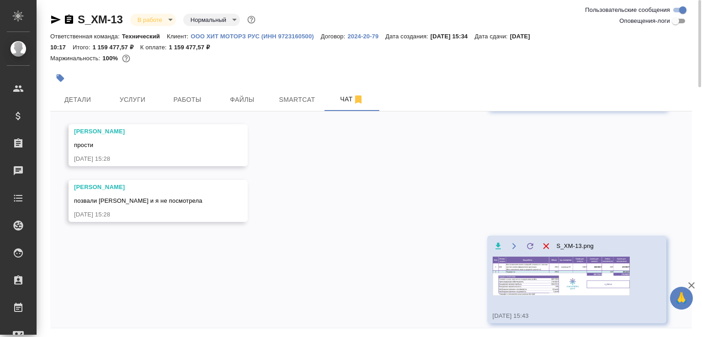
click at [542, 258] on img at bounding box center [561, 276] width 137 height 39
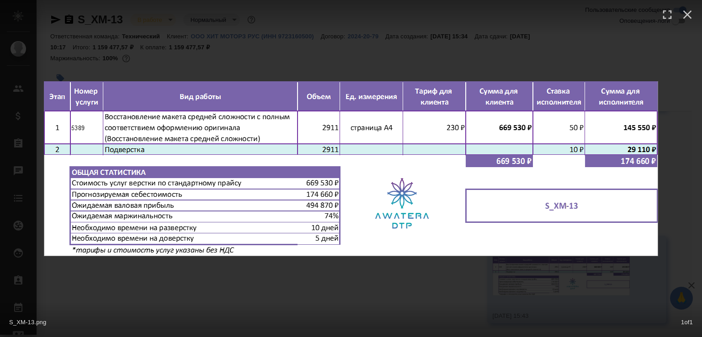
click at [403, 290] on div "S_XM-13.png 1 of 1" at bounding box center [351, 168] width 702 height 337
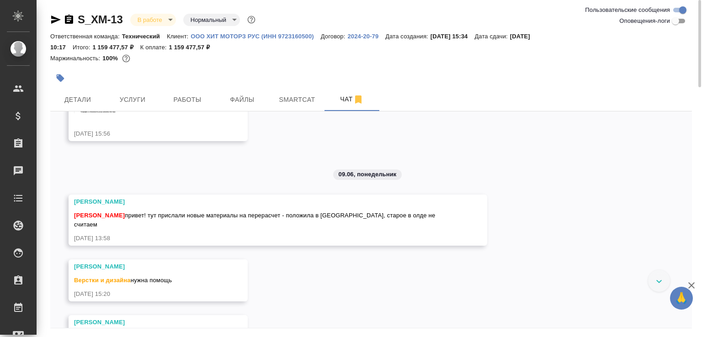
scroll to position [0, 0]
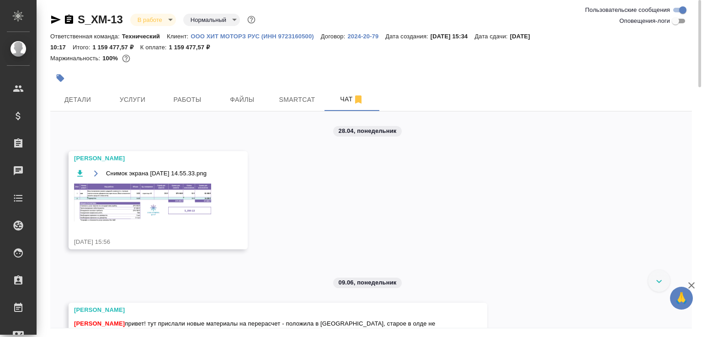
click at [146, 192] on img at bounding box center [142, 203] width 137 height 38
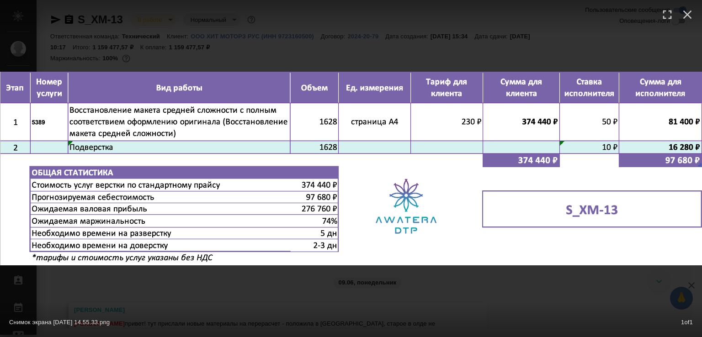
click at [224, 276] on div "Снимок экрана 2025-04-28 в 14.55.33.png 1 of 1" at bounding box center [351, 168] width 702 height 337
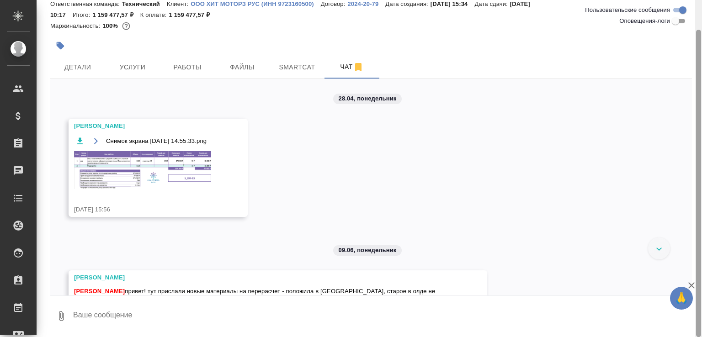
scroll to position [32, 0]
click at [190, 314] on textarea at bounding box center [382, 316] width 620 height 31
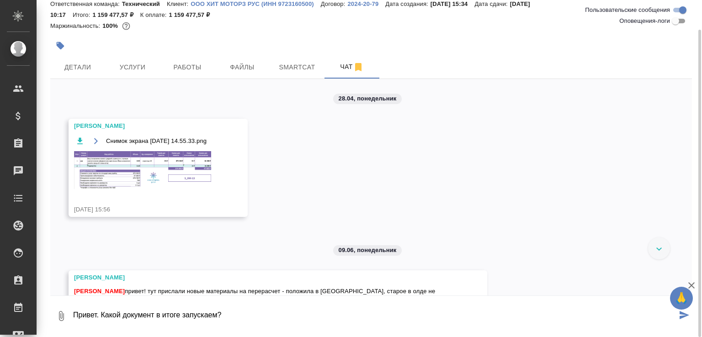
type textarea "Привет. Какой документ в итоге запускаем?"
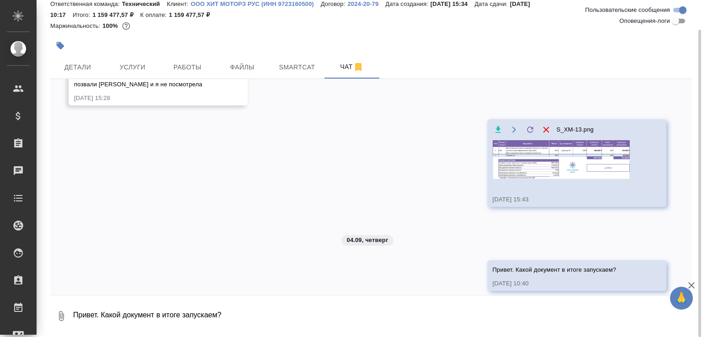
scroll to position [386, 0]
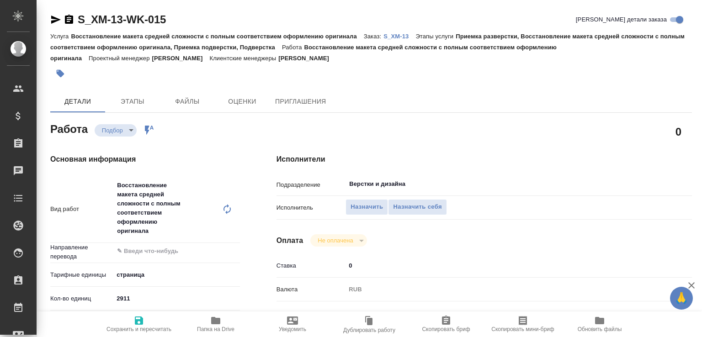
scroll to position [143, 0]
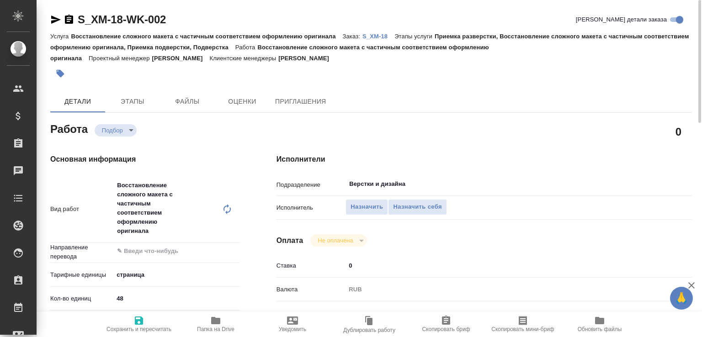
scroll to position [195, 0]
click at [401, 36] on p "S_XM-13" at bounding box center [399, 36] width 32 height 7
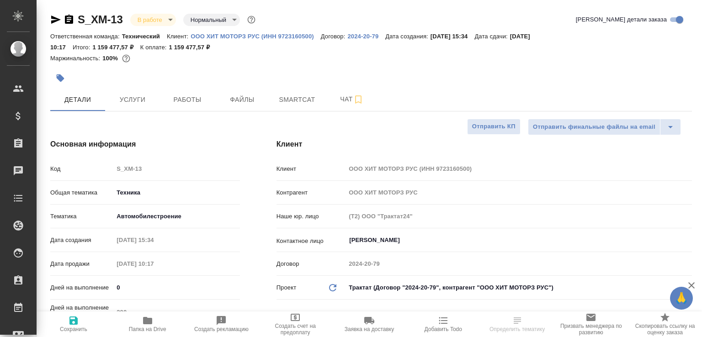
select select "RU"
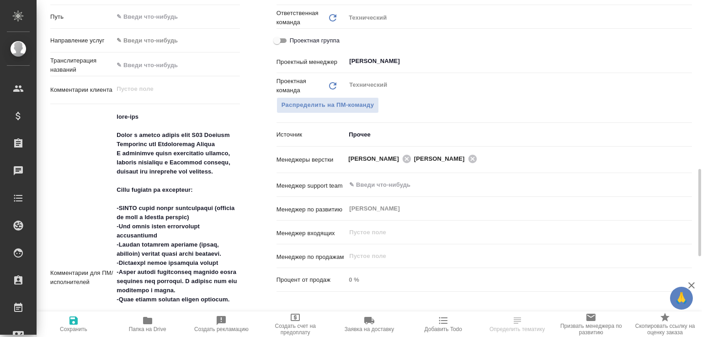
scroll to position [476, 0]
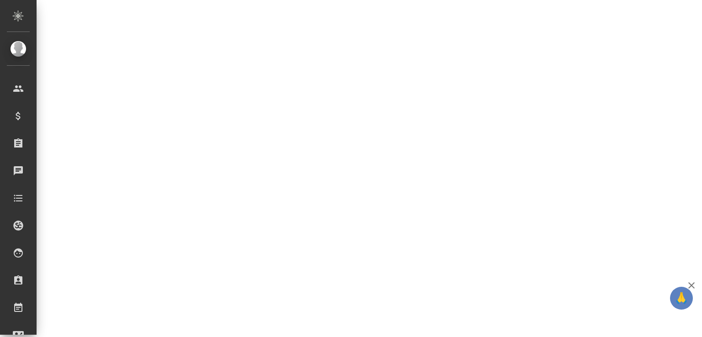
select select "RU"
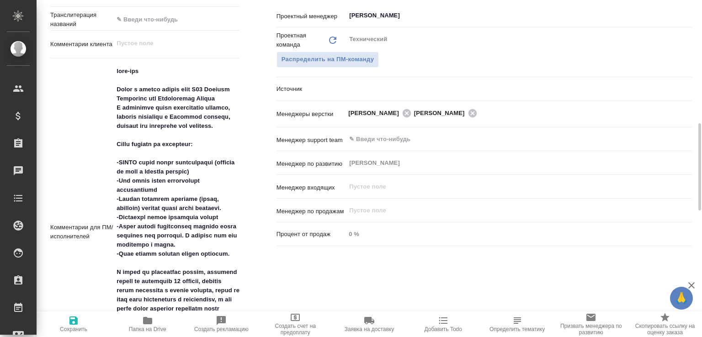
type textarea "x"
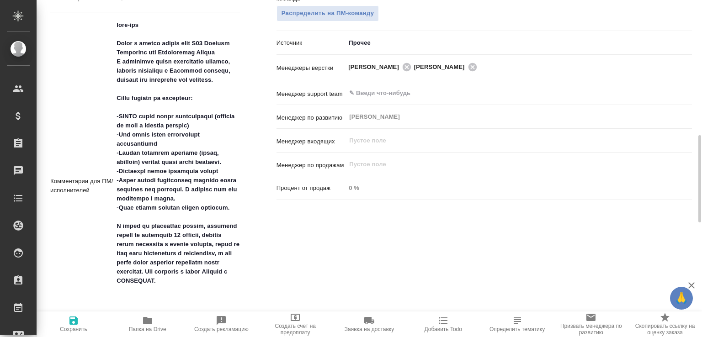
scroll to position [665, 0]
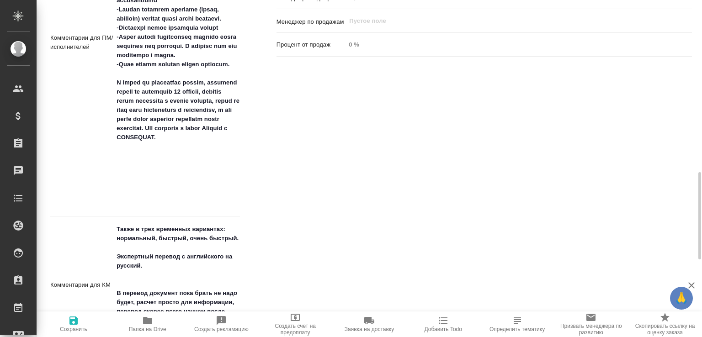
click at [164, 317] on span "Папка на Drive" at bounding box center [147, 323] width 63 height 17
type textarea "x"
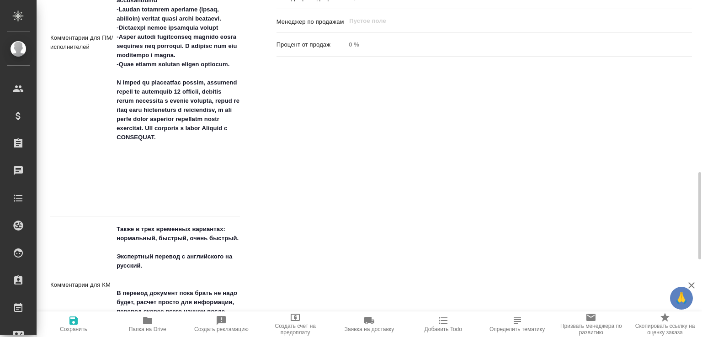
type textarea "x"
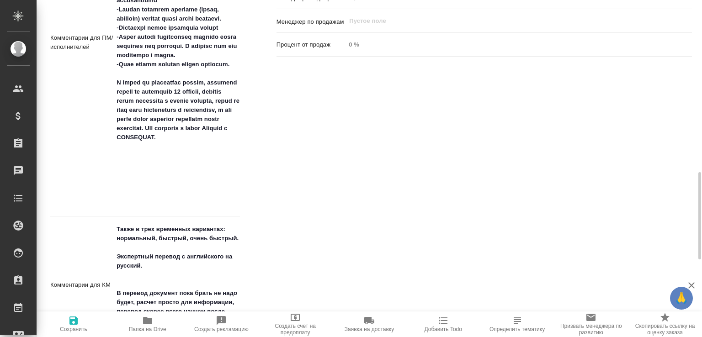
type textarea "x"
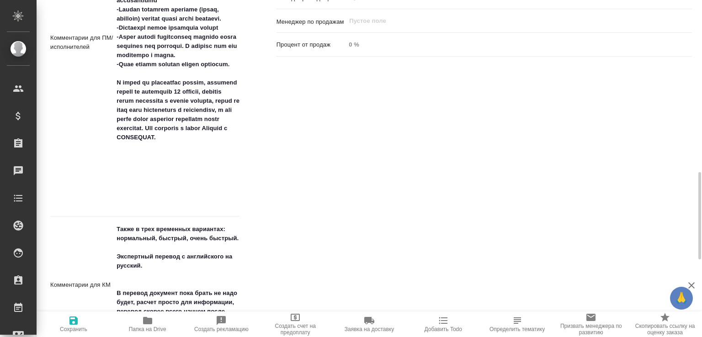
type textarea "x"
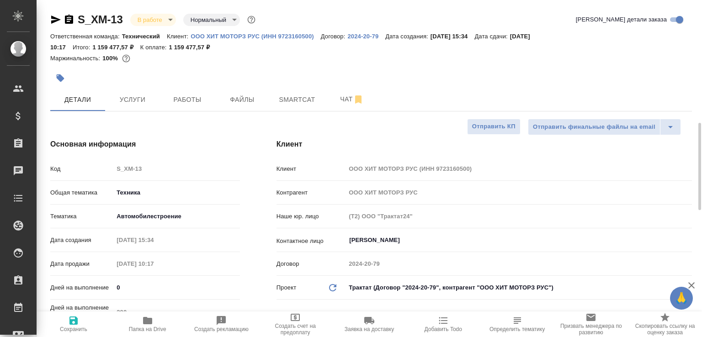
scroll to position [0, 0]
click at [340, 104] on button "Чат" at bounding box center [351, 99] width 55 height 23
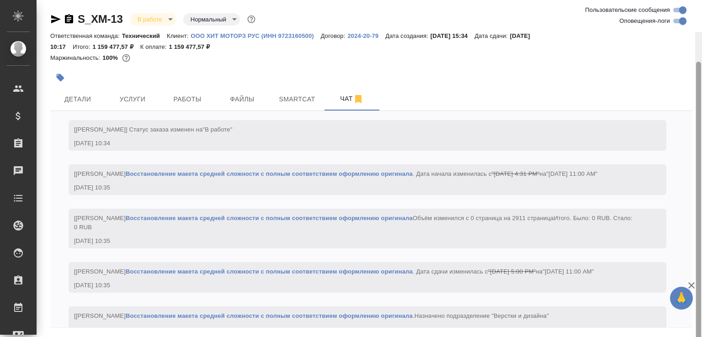
scroll to position [32, 0]
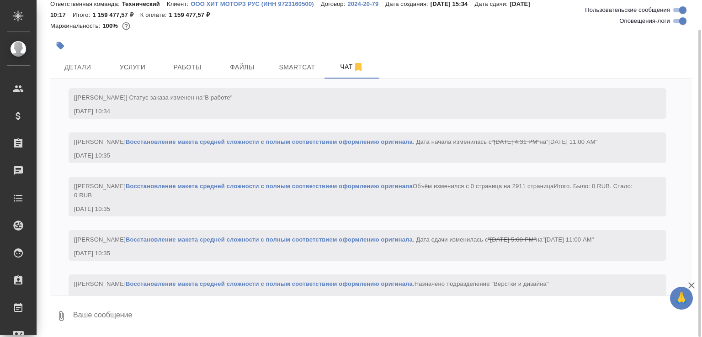
click at [166, 306] on textarea at bounding box center [382, 316] width 620 height 31
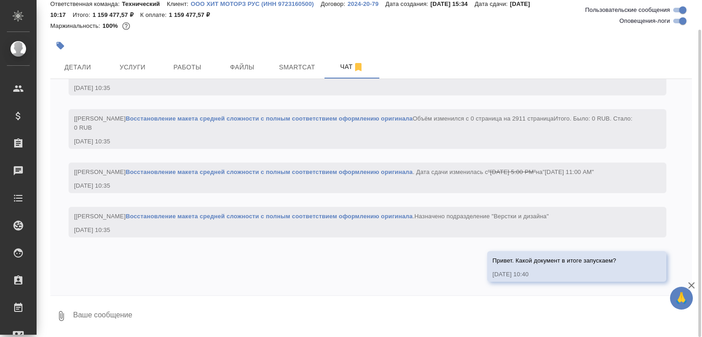
scroll to position [2133, 0]
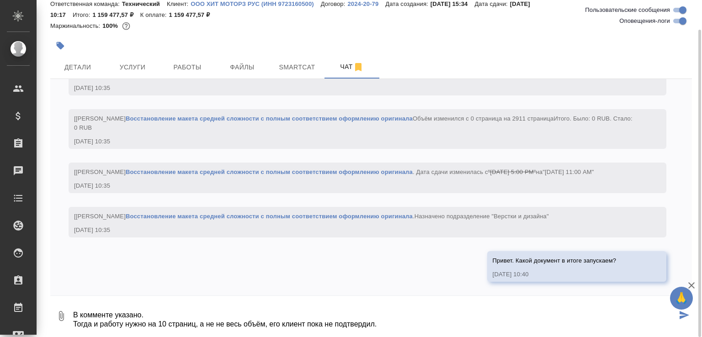
type textarea "В комменте указано. Тогда и работу нужно на 10 страниц, а не не весь объём, его…"
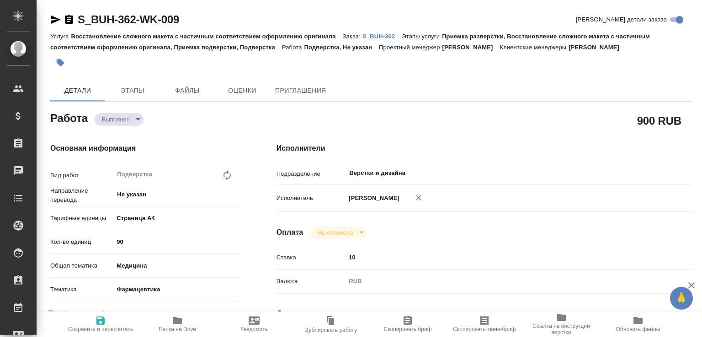
click at [127, 127] on div "Основная информация Вид работ Подверстка x ​ Направление перевода Не указан ​ Т…" at bounding box center [145, 320] width 226 height 390
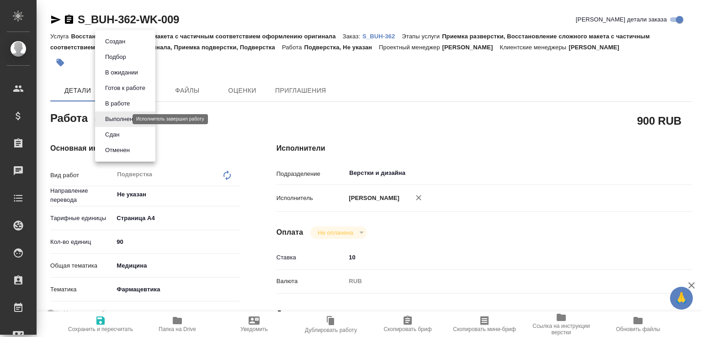
click at [125, 120] on body "🙏 .cls-1 fill:#fff; AWATERA Малофеева Екатерина e.malofeeva Клиенты Спецификаци…" at bounding box center [351, 168] width 702 height 337
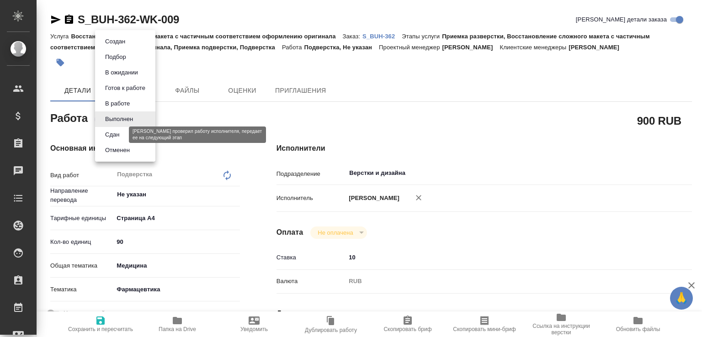
click at [117, 134] on button "Сдан" at bounding box center [112, 135] width 20 height 10
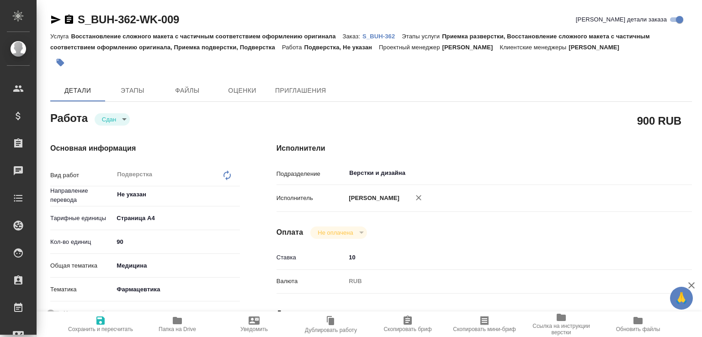
type textarea "x"
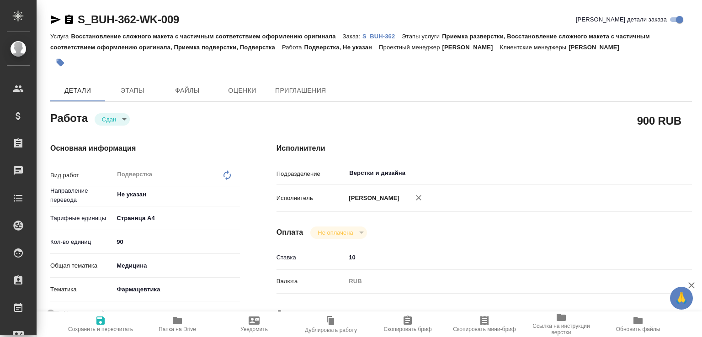
click at [197, 318] on span "Папка на Drive" at bounding box center [177, 323] width 66 height 17
type textarea "x"
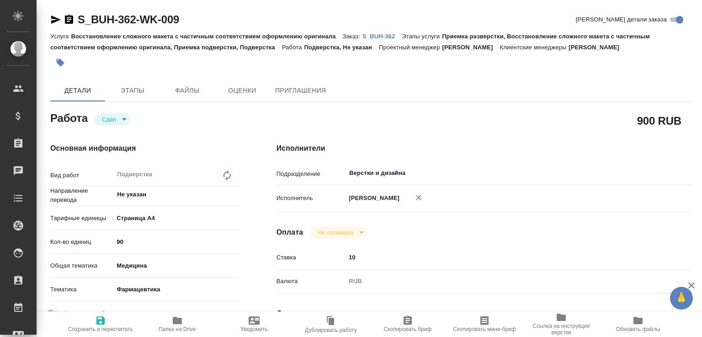
type textarea "x"
click at [371, 35] on p "S_BUH-362" at bounding box center [381, 36] width 39 height 7
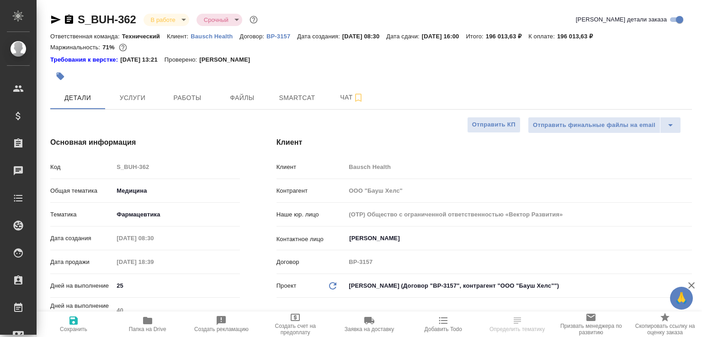
select select "RU"
click at [186, 105] on button "Работы" at bounding box center [187, 97] width 55 height 23
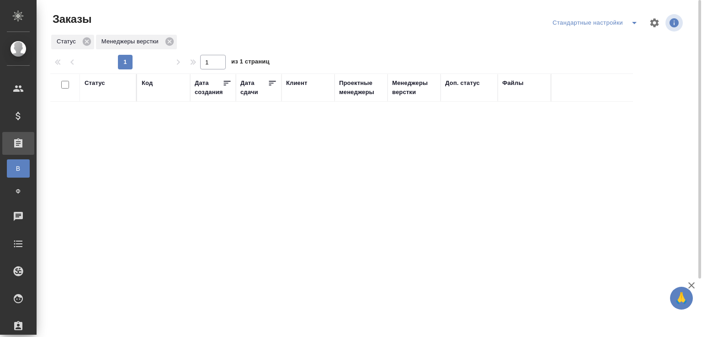
click at [146, 85] on div "Код" at bounding box center [147, 83] width 11 height 9
click at [151, 129] on input "text" at bounding box center [164, 127] width 44 height 11
paste input "S_ATLNC-2"
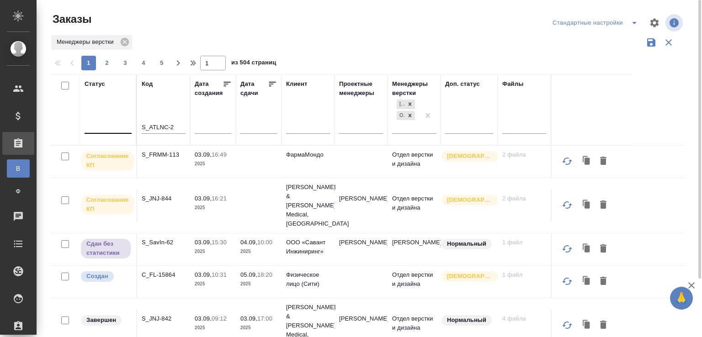
type input "S_ATLNC-2"
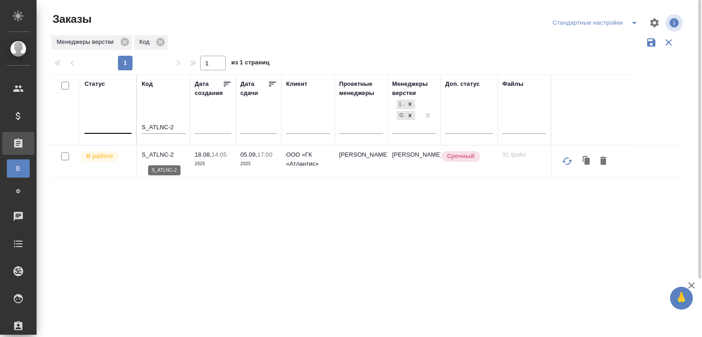
click at [161, 154] on p "S_ATLNC-2" at bounding box center [164, 154] width 44 height 9
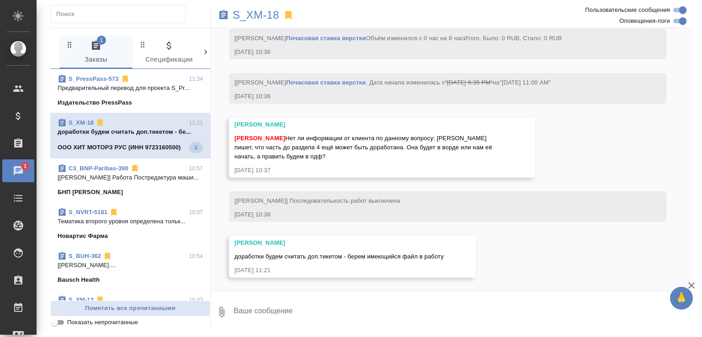
scroll to position [1595, 0]
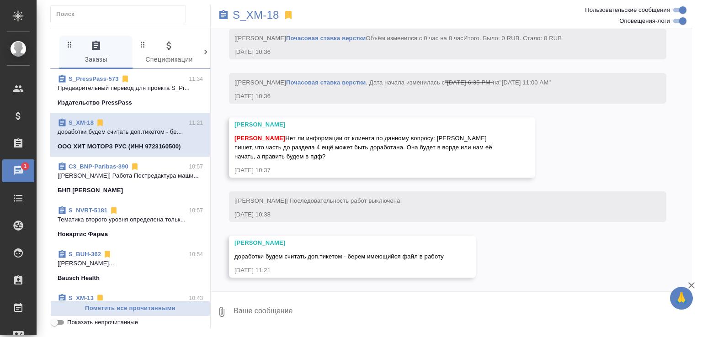
click at [301, 302] on textarea at bounding box center [462, 312] width 459 height 31
type textarea "Хорошо"
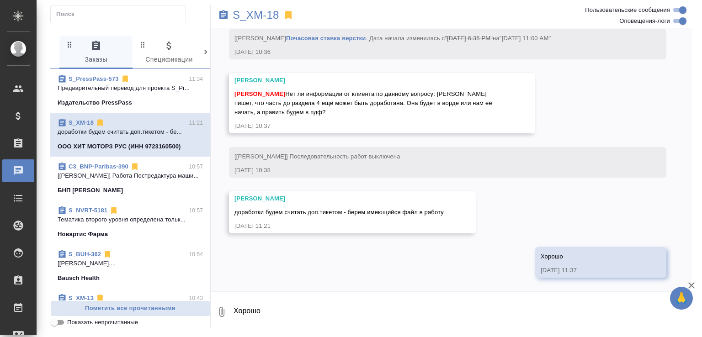
scroll to position [1639, 0]
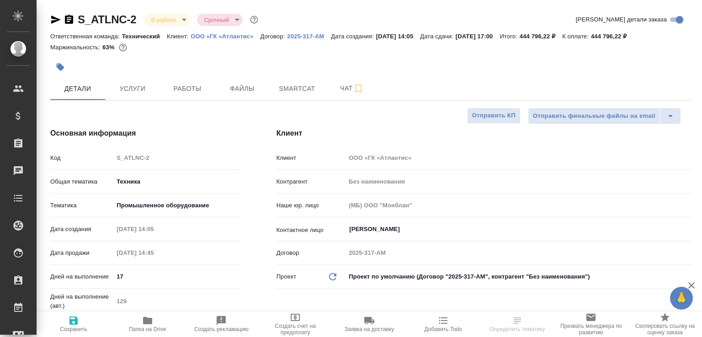
select select "RU"
click at [173, 95] on span "Работы" at bounding box center [187, 88] width 44 height 11
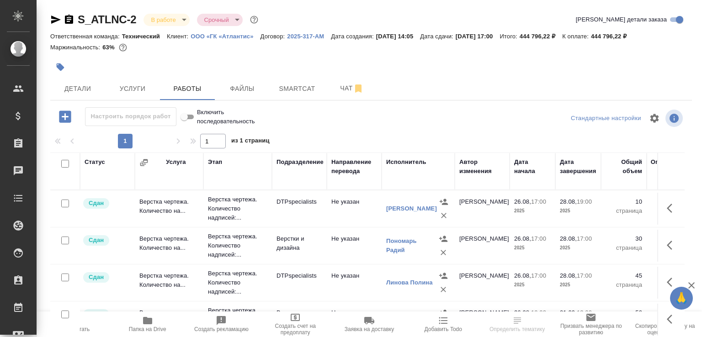
click at [84, 320] on span "Пересчитать" at bounding box center [73, 323] width 63 height 17
click at [98, 324] on span "Пересчитать" at bounding box center [73, 323] width 63 height 17
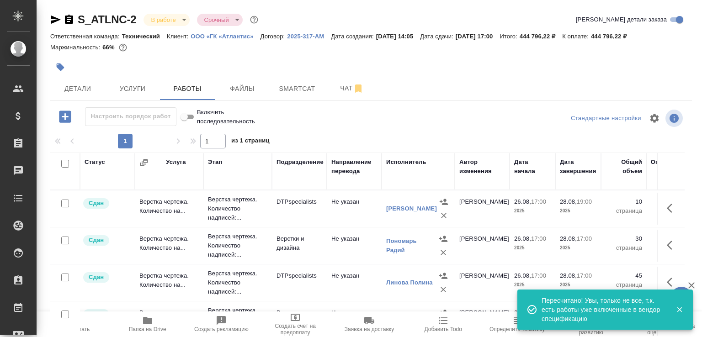
click at [239, 69] on div at bounding box center [264, 67] width 428 height 20
click at [127, 52] on icon "button" at bounding box center [122, 47] width 9 height 9
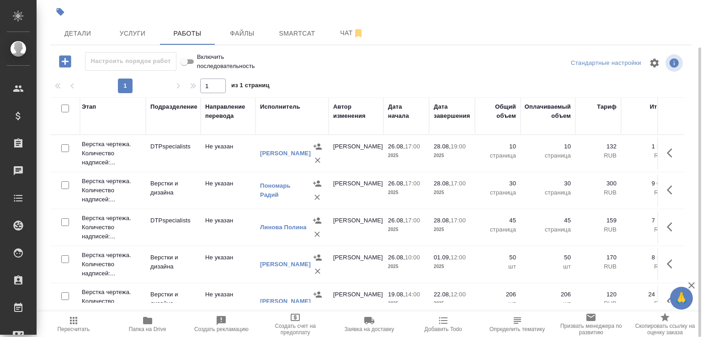
scroll to position [15, 126]
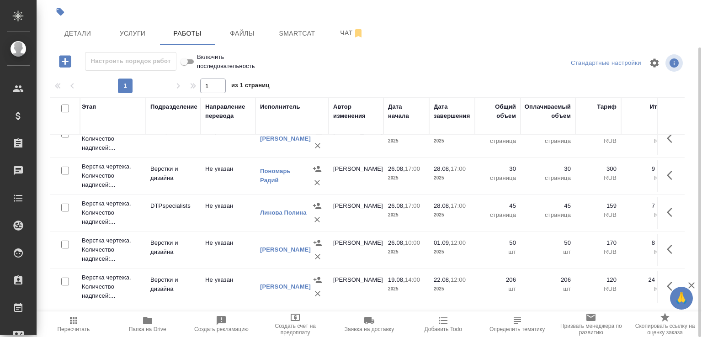
click at [501, 183] on p "страница" at bounding box center [497, 178] width 37 height 9
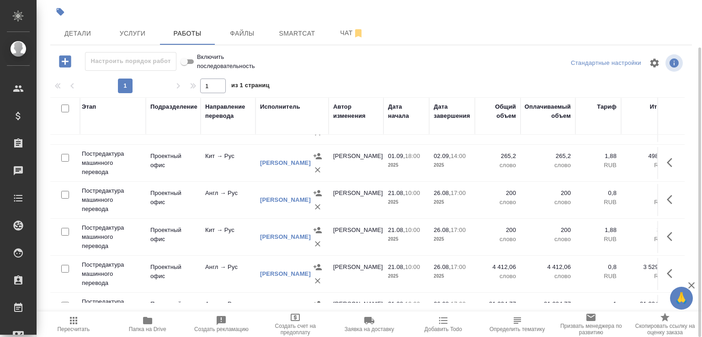
scroll to position [347, 126]
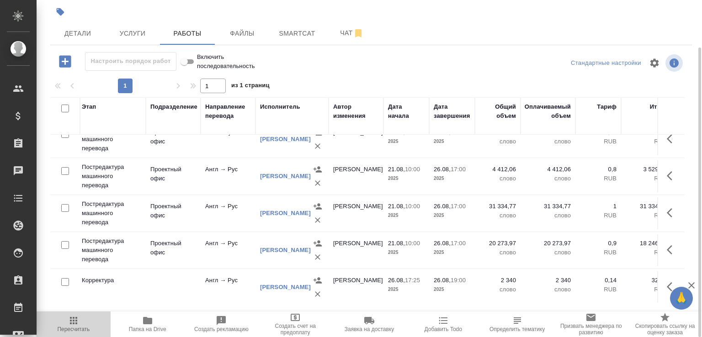
click at [86, 316] on span "Пересчитать" at bounding box center [73, 323] width 63 height 17
click at [77, 323] on icon "button" at bounding box center [73, 320] width 11 height 11
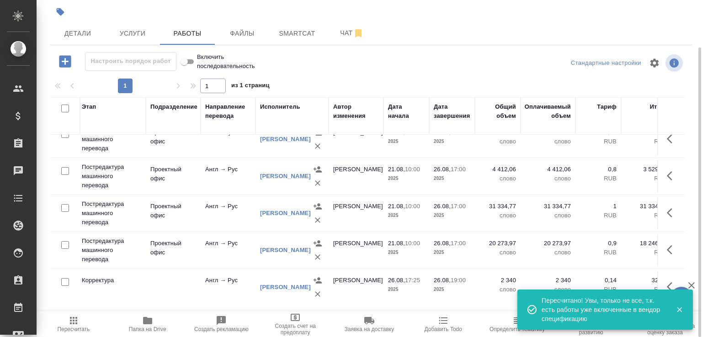
scroll to position [466, 126]
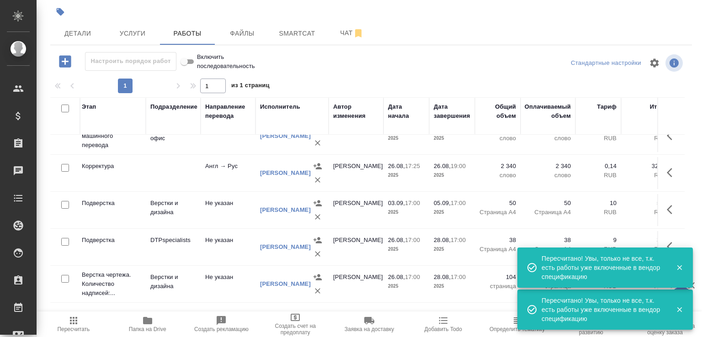
click at [683, 267] on icon "button" at bounding box center [679, 268] width 8 height 8
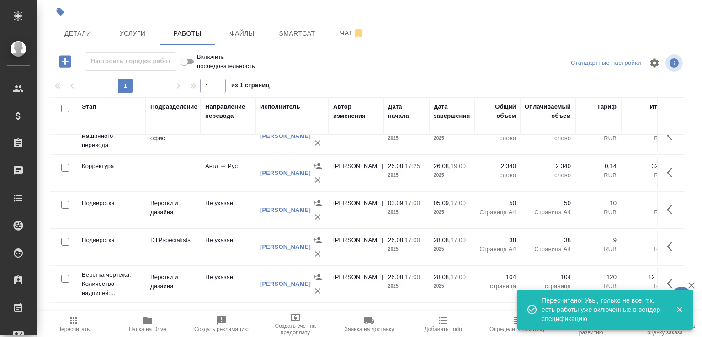
click at [681, 311] on icon "button" at bounding box center [679, 310] width 5 height 5
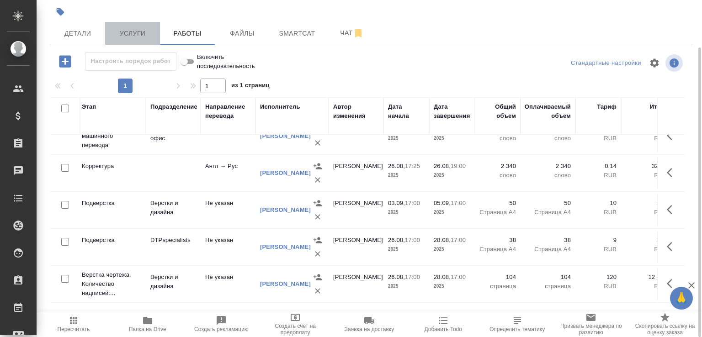
click at [121, 39] on span "Услуги" at bounding box center [133, 33] width 44 height 11
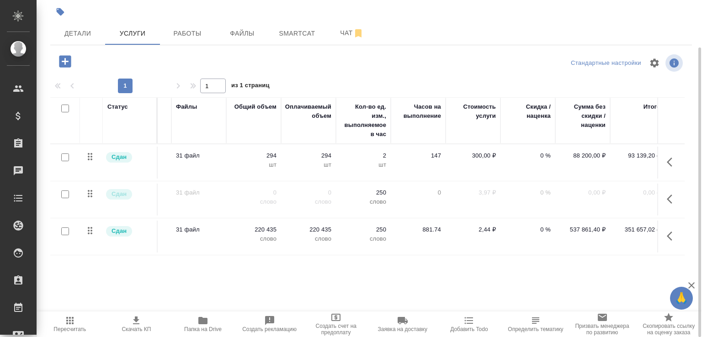
scroll to position [0, 227]
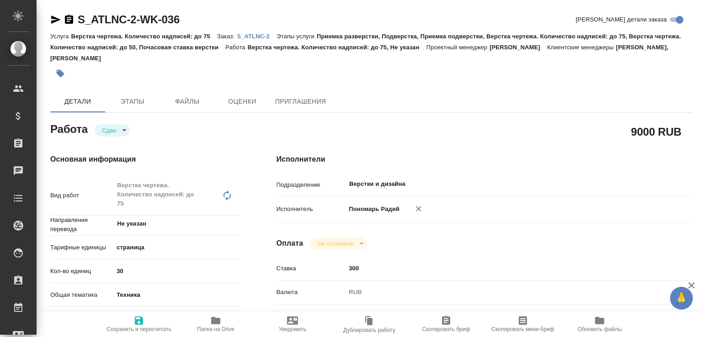
type textarea "x"
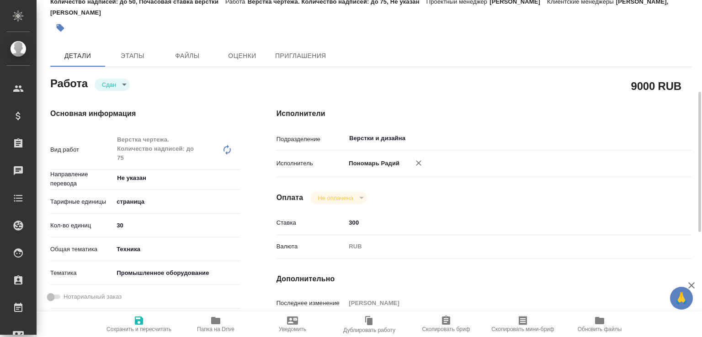
type textarea "x"
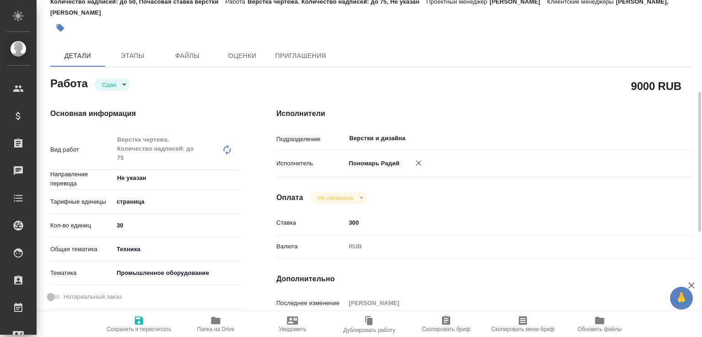
scroll to position [97, 0]
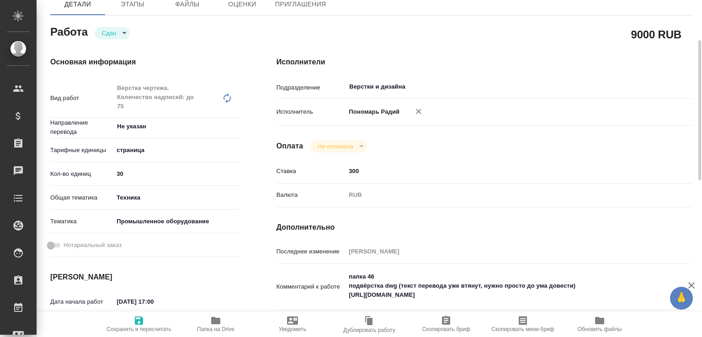
type textarea "x"
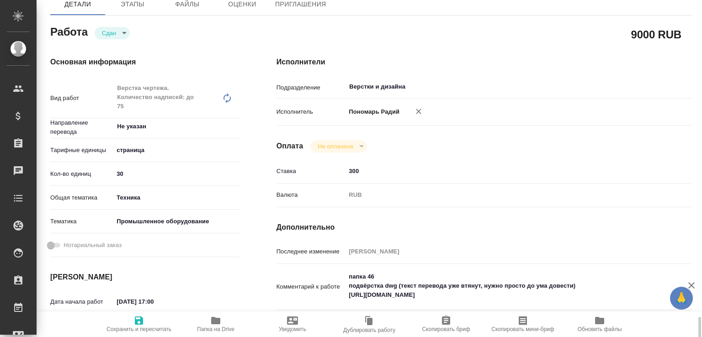
type textarea "x"
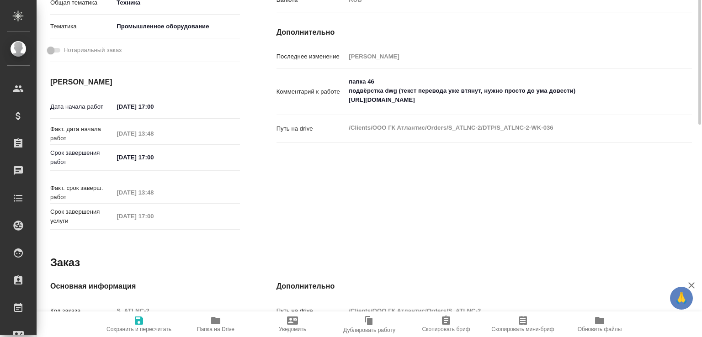
scroll to position [196, 0]
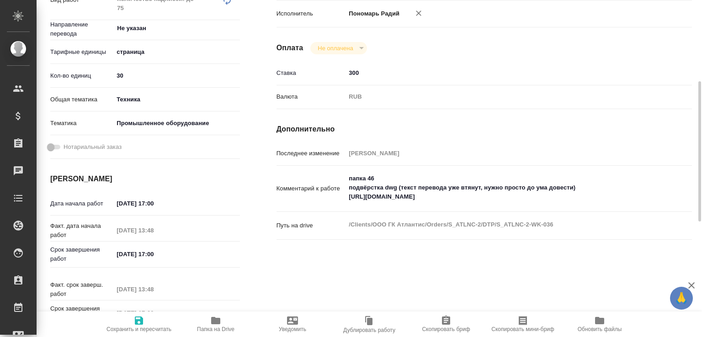
type textarea "x"
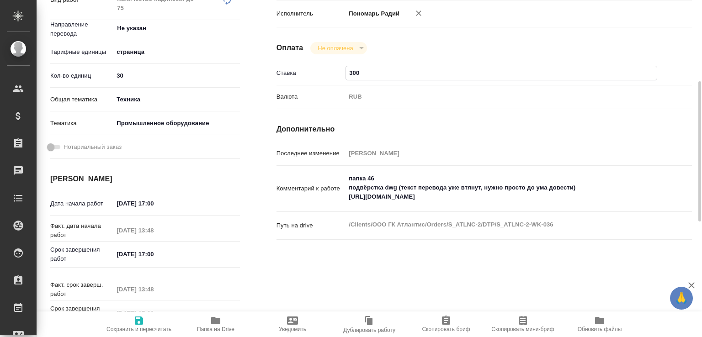
drag, startPoint x: 356, startPoint y: 71, endPoint x: 343, endPoint y: 74, distance: 13.2
click at [343, 74] on div "Ставка 300" at bounding box center [483, 73] width 415 height 16
type textarea "x"
type input "10"
type textarea "x"
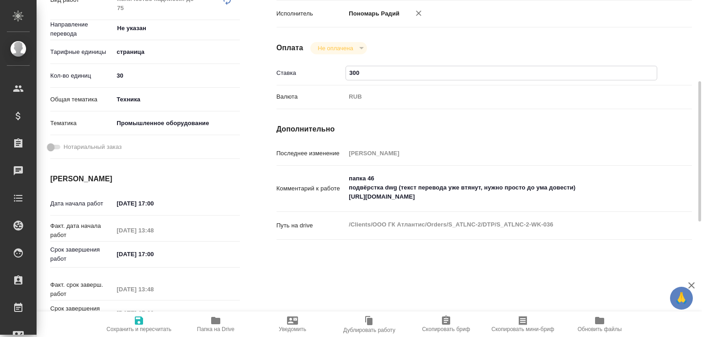
type textarea "x"
type input "120"
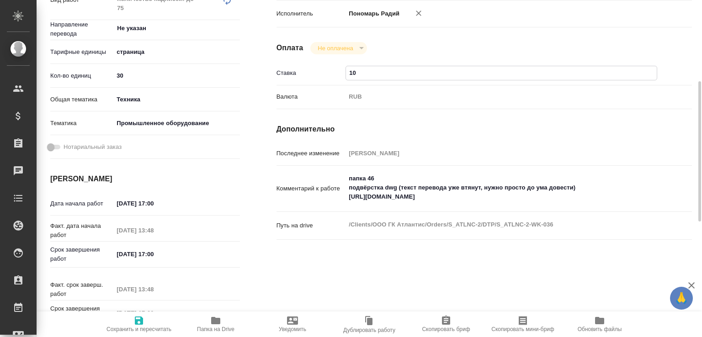
type textarea "x"
type input "120"
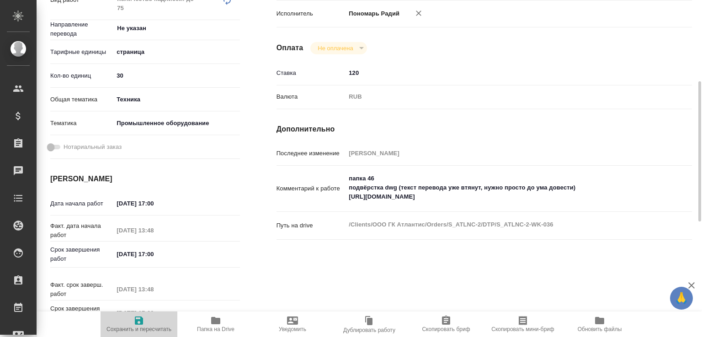
click at [137, 318] on icon "button" at bounding box center [139, 321] width 8 height 8
type textarea "x"
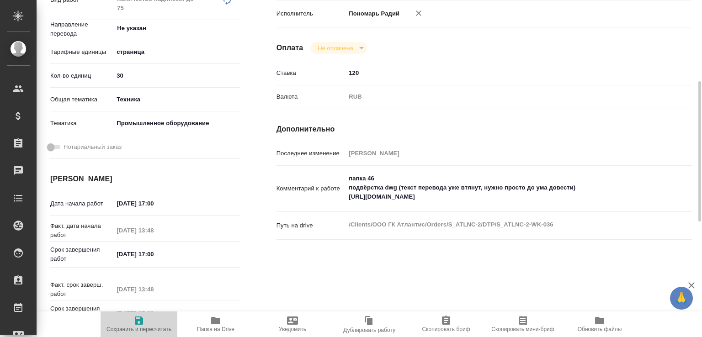
type textarea "x"
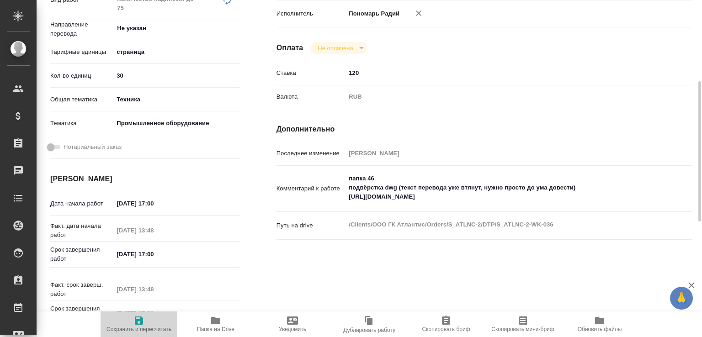
type textarea "x"
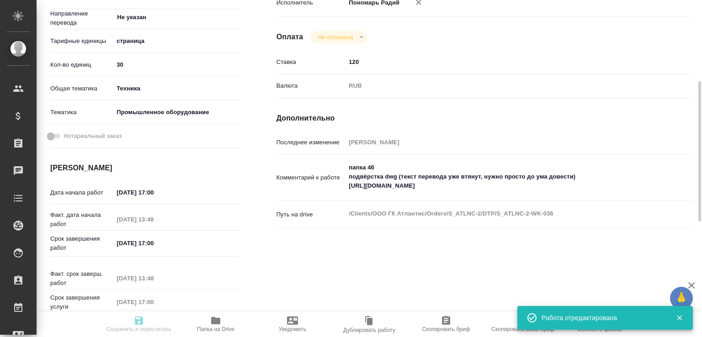
type input "closed"
type textarea "Верстка чертежа. Количество надписей: до 75"
type textarea "x"
type input "Не указан"
type input "5a8b1489cc6b4906c91bfdb2"
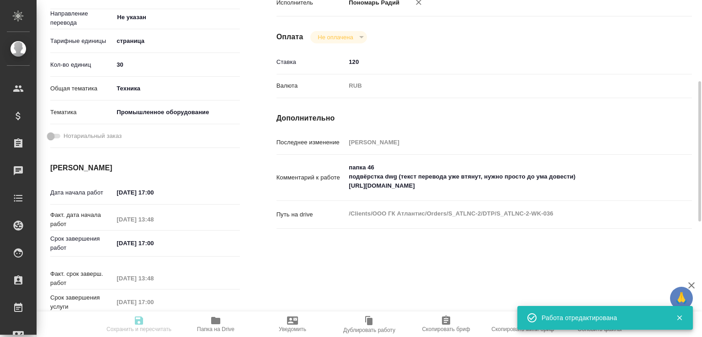
type input "30"
type input "tech"
type input "5f647205b73bc97568ca66bc"
type input "26.08.2025 17:00"
type input "30.08.2025 13:48"
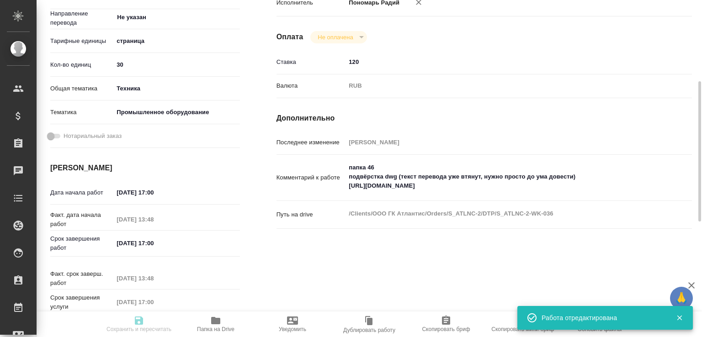
type input "28.08.2025 17:00"
type input "30.08.2025 13:48"
type input "05.09.2025 17:00"
type input "Верстки и дизайна"
type input "notPayed"
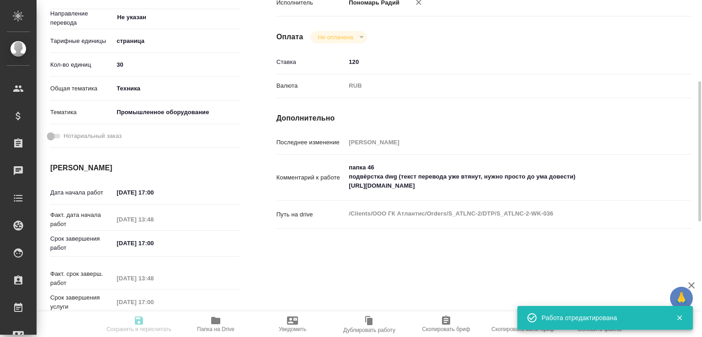
type input "120"
type input "RUB"
type input "[PERSON_NAME]"
type textarea "папка 46 подвёрстка dwg (текст перевода уже втянут, нужно просто до ума довести…"
type textarea "x"
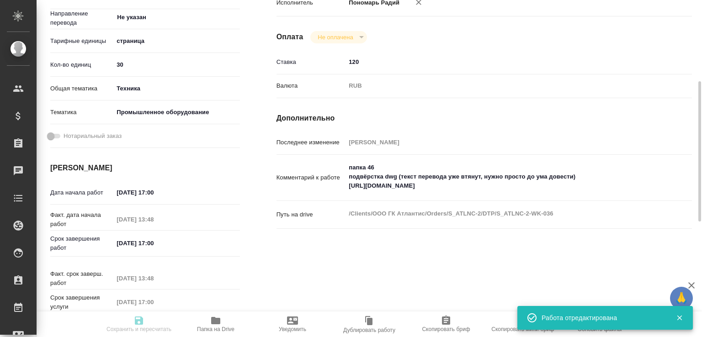
type textarea "/Clients/ООО ГК Атлантис/Orders/S_ATLNC-2/DTP/S_ATLNC-2-WK-036"
type textarea "x"
type input "S_ATLNC-2"
type input "Верстка чертежа. Количество надписей: до 75"
type input "Приемка разверстки, Подверстка, Приемка подверстки, Верстка чертежа. Количество…"
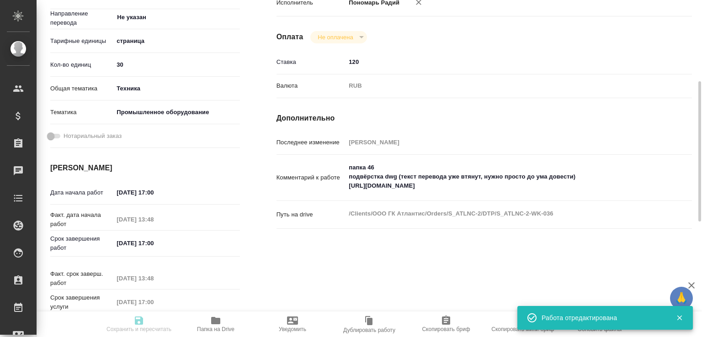
type input "Усманова Ольга, Никифорова Валерия"
type input "[PERSON_NAME]"
type input "/Clients/ООО ГК Атлантис/Orders/S_ATLNC-2"
type textarea "x"
type textarea "сдаем все к 28.08, последние 5 файлов (=50 чертежей) после 28.08 - asap по гото…"
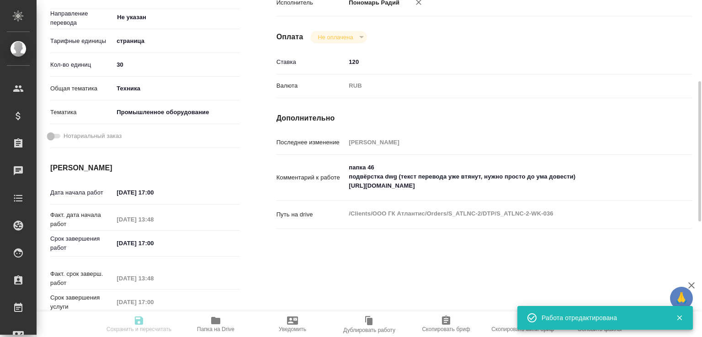
type textarea "x"
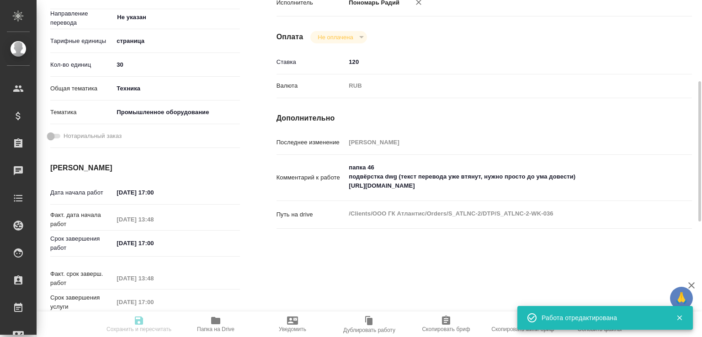
type textarea "x"
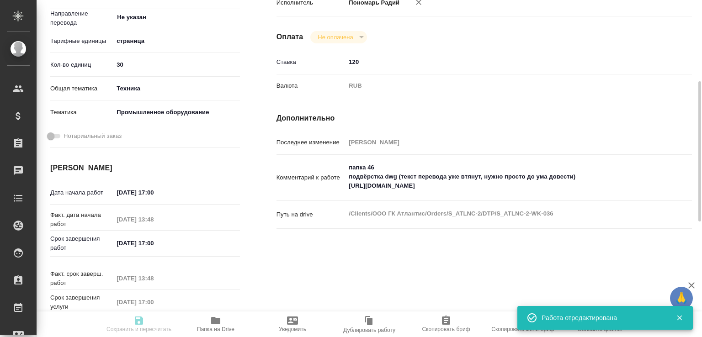
type textarea "x"
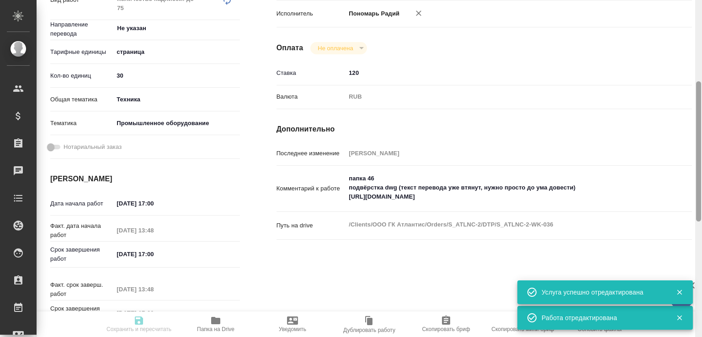
type textarea "x"
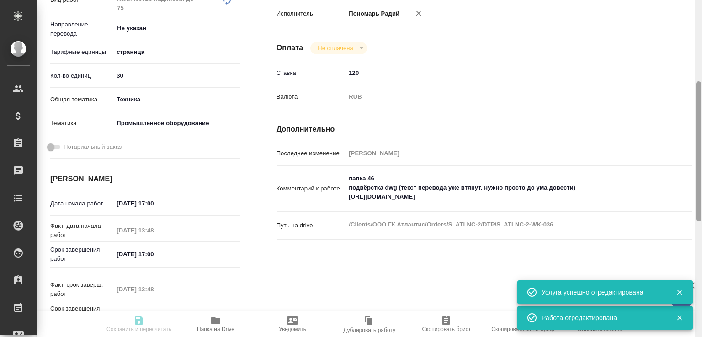
type input "closed"
type textarea "Верстка чертежа. Количество надписей: до 75"
type textarea "x"
type input "Не указан"
type input "5a8b1489cc6b4906c91bfdb2"
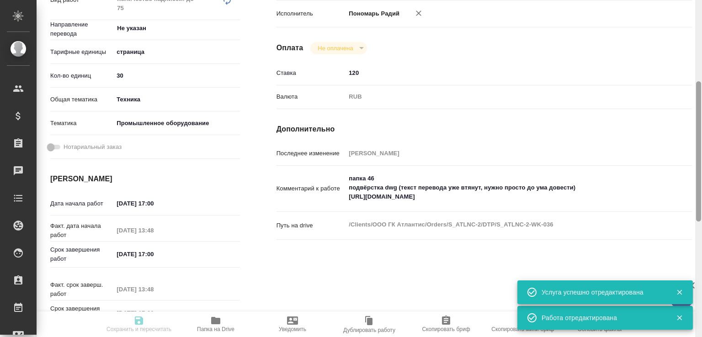
type input "30"
type input "tech"
type input "5f647205b73bc97568ca66bc"
type input "26.08.2025 17:00"
type input "30.08.2025 13:48"
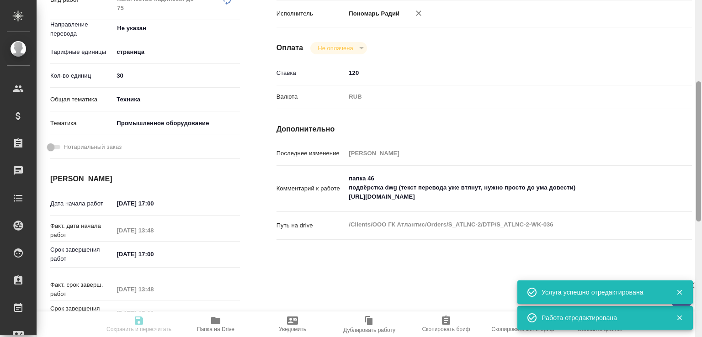
type input "28.08.2025 17:00"
type input "30.08.2025 13:48"
type input "05.09.2025 17:00"
type input "Верстки и дизайна"
type input "notPayed"
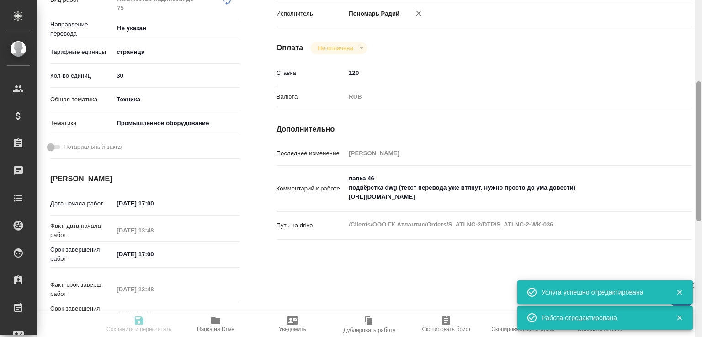
type input "120"
type input "RUB"
type input "[PERSON_NAME]"
type textarea "папка 46 подвёрстка dwg (текст перевода уже втянут, нужно просто до ума довести…"
type textarea "x"
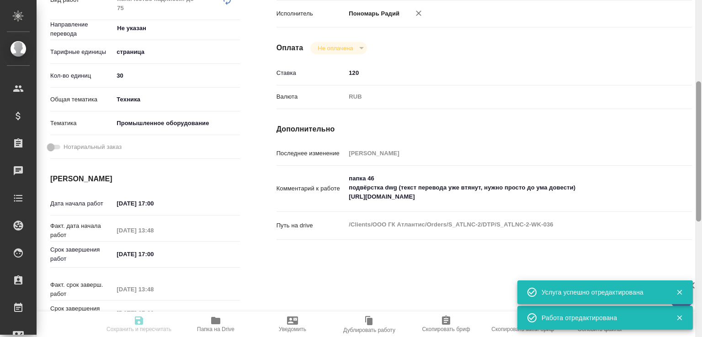
type textarea "/Clients/ООО ГК Атлантис/Orders/S_ATLNC-2/DTP/S_ATLNC-2-WK-036"
type textarea "x"
type input "S_ATLNC-2"
type input "Верстка чертежа. Количество надписей: до 75"
type input "Приемка разверстки, Подверстка, Приемка подверстки, Верстка чертежа. Количество…"
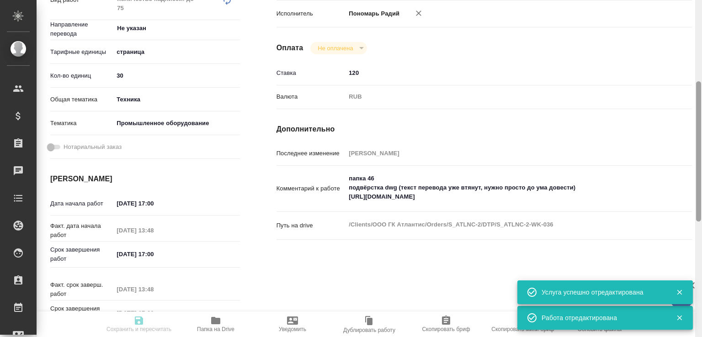
type input "Усманова Ольга, Никифорова Валерия"
type input "[PERSON_NAME]"
type input "/Clients/ООО ГК Атлантис/Orders/S_ATLNC-2"
type textarea "x"
type textarea "сдаем все к 28.08, последние 5 файлов (=50 чертежей) после 28.08 - asap по гото…"
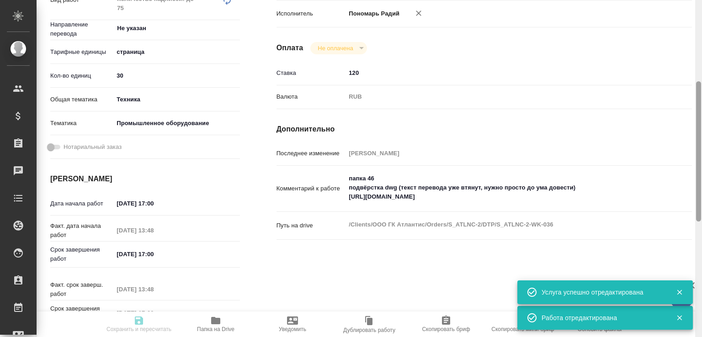
type textarea "x"
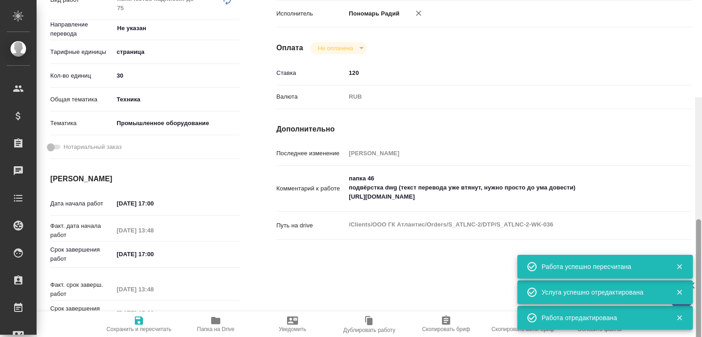
type textarea "x"
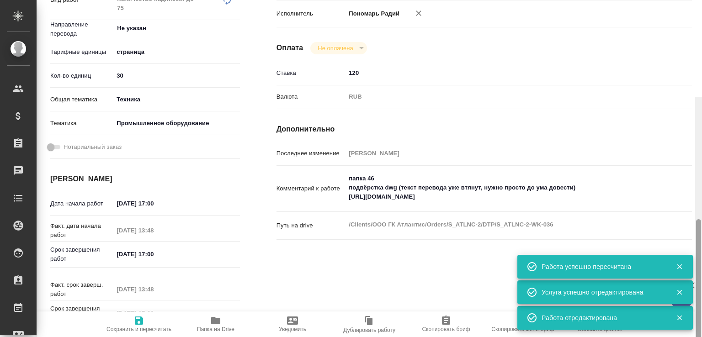
type textarea "x"
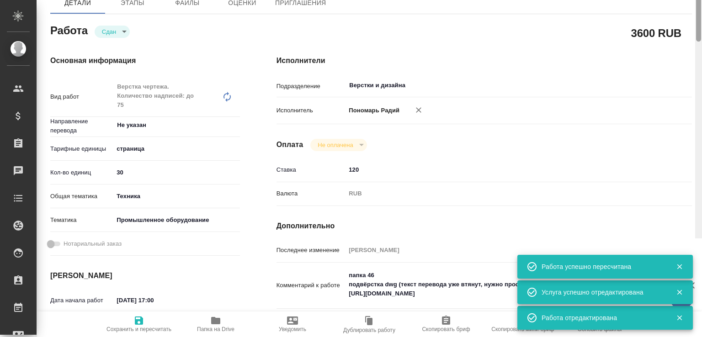
scroll to position [0, 0]
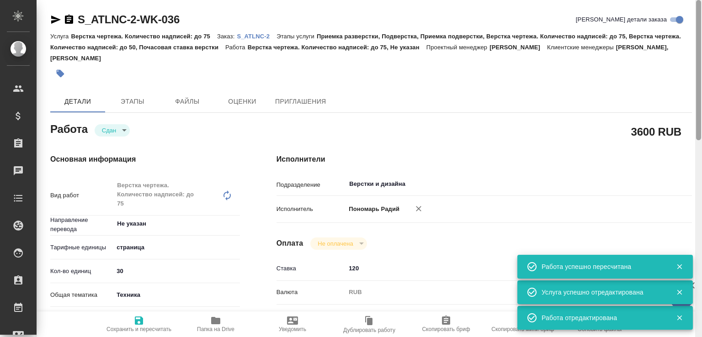
type textarea "x"
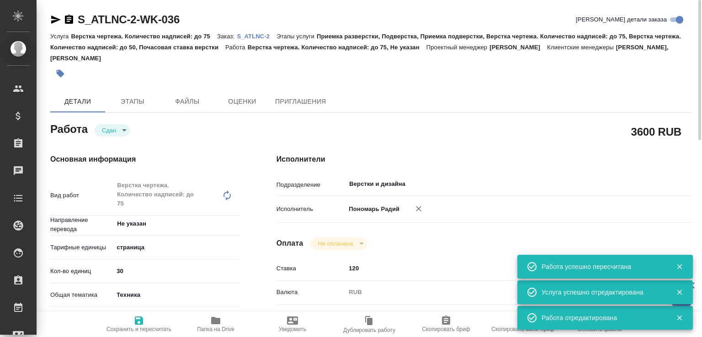
type textarea "x"
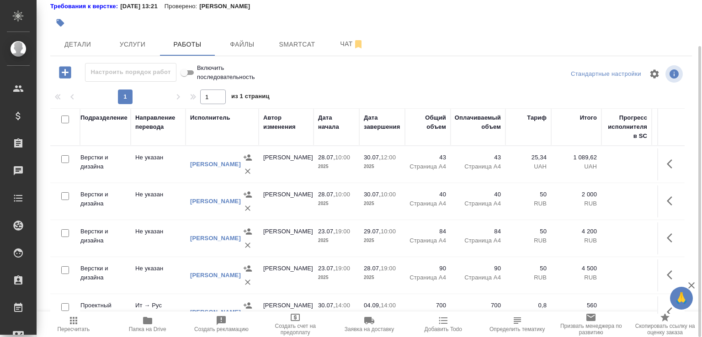
scroll to position [0, 197]
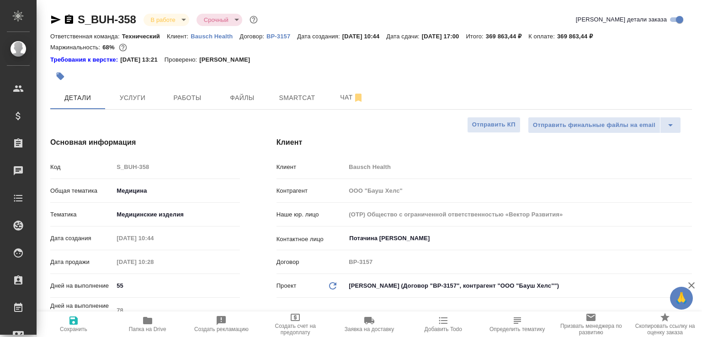
select select "RU"
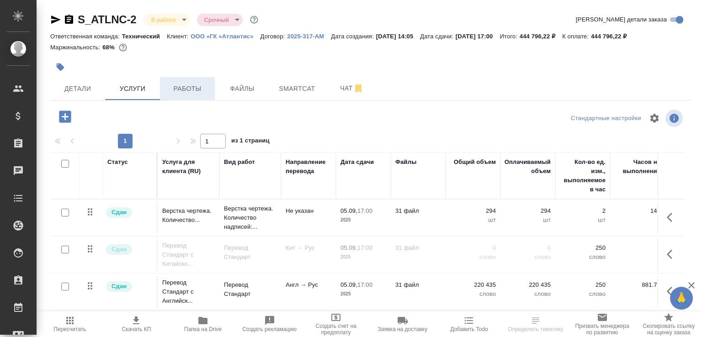
click at [173, 95] on span "Работы" at bounding box center [187, 88] width 44 height 11
